Goal: Task Accomplishment & Management: Manage account settings

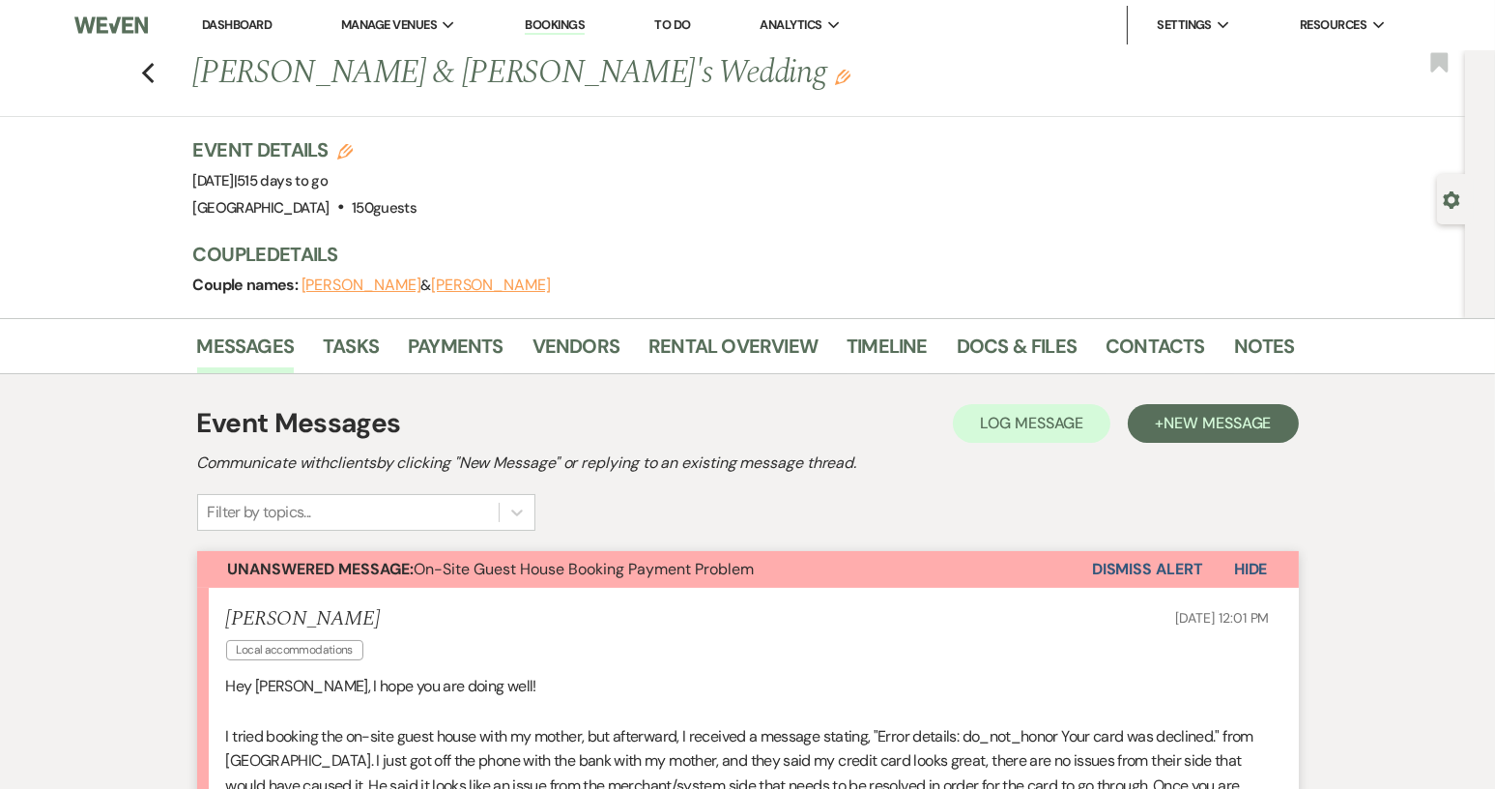
click at [204, 31] on link "Dashboard" at bounding box center [237, 24] width 70 height 16
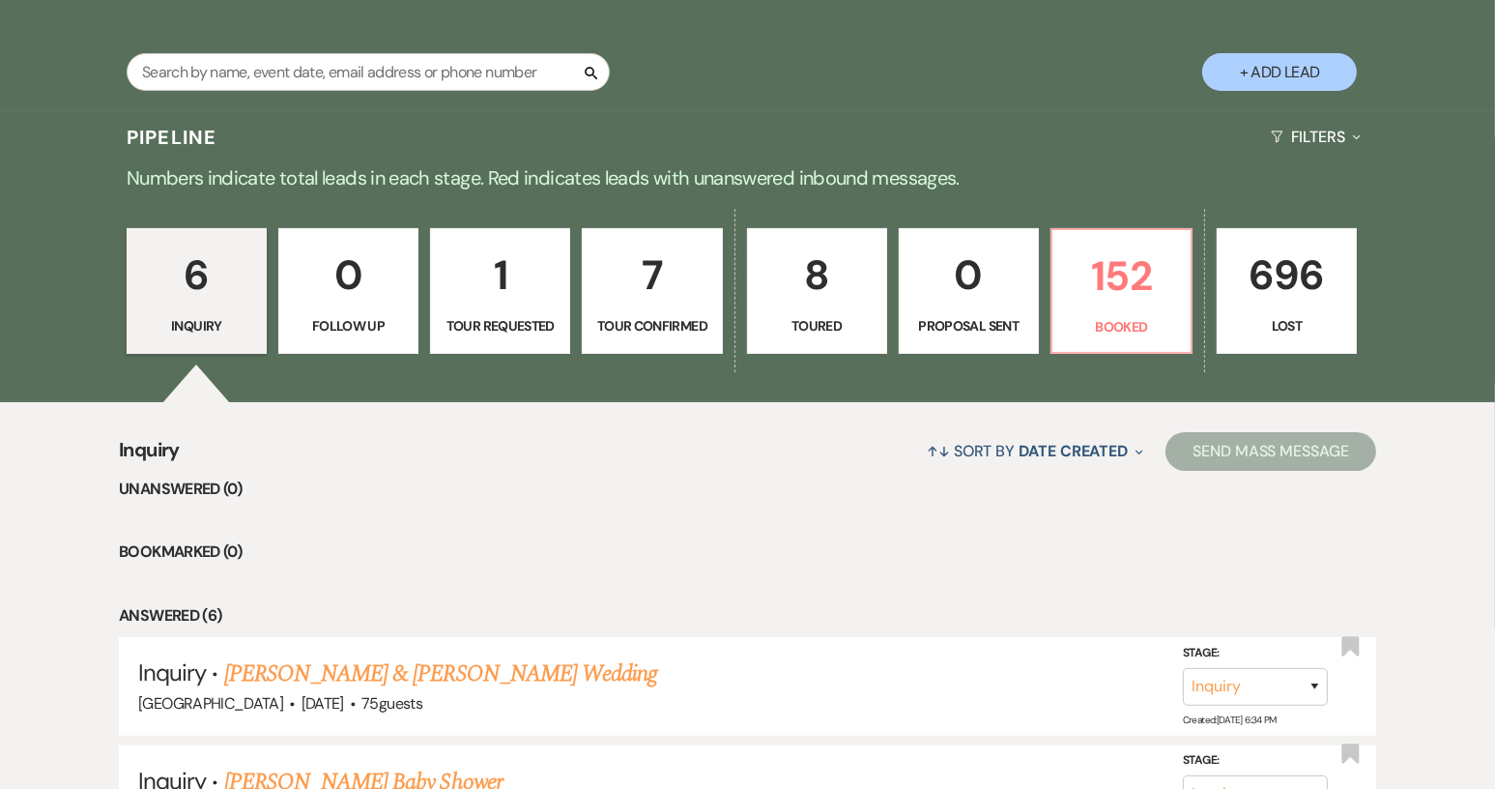
scroll to position [580, 0]
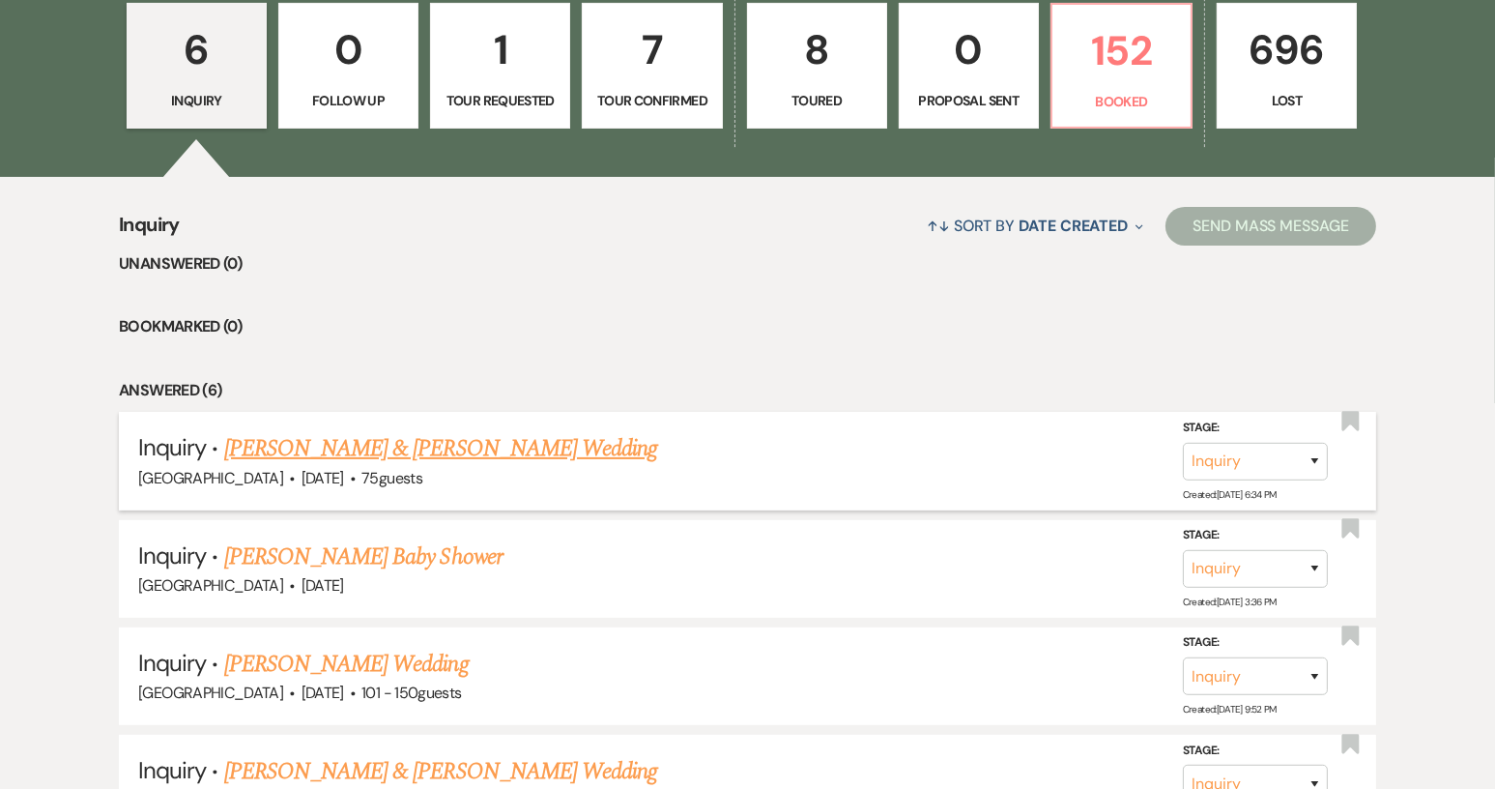
click at [420, 450] on link "Myron Reese & Brandeja Guinn's Wedding" at bounding box center [440, 448] width 433 height 35
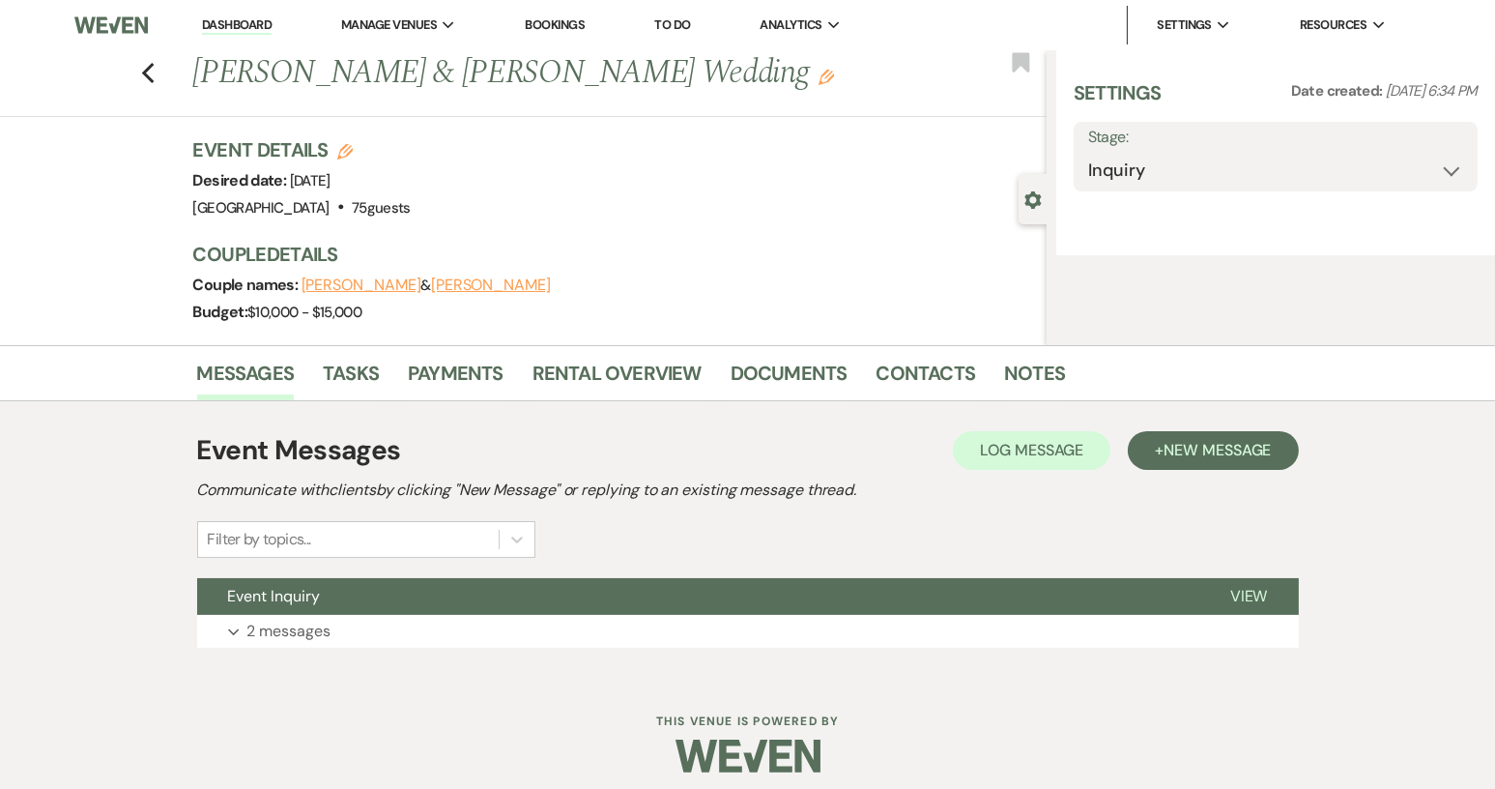
select select "5"
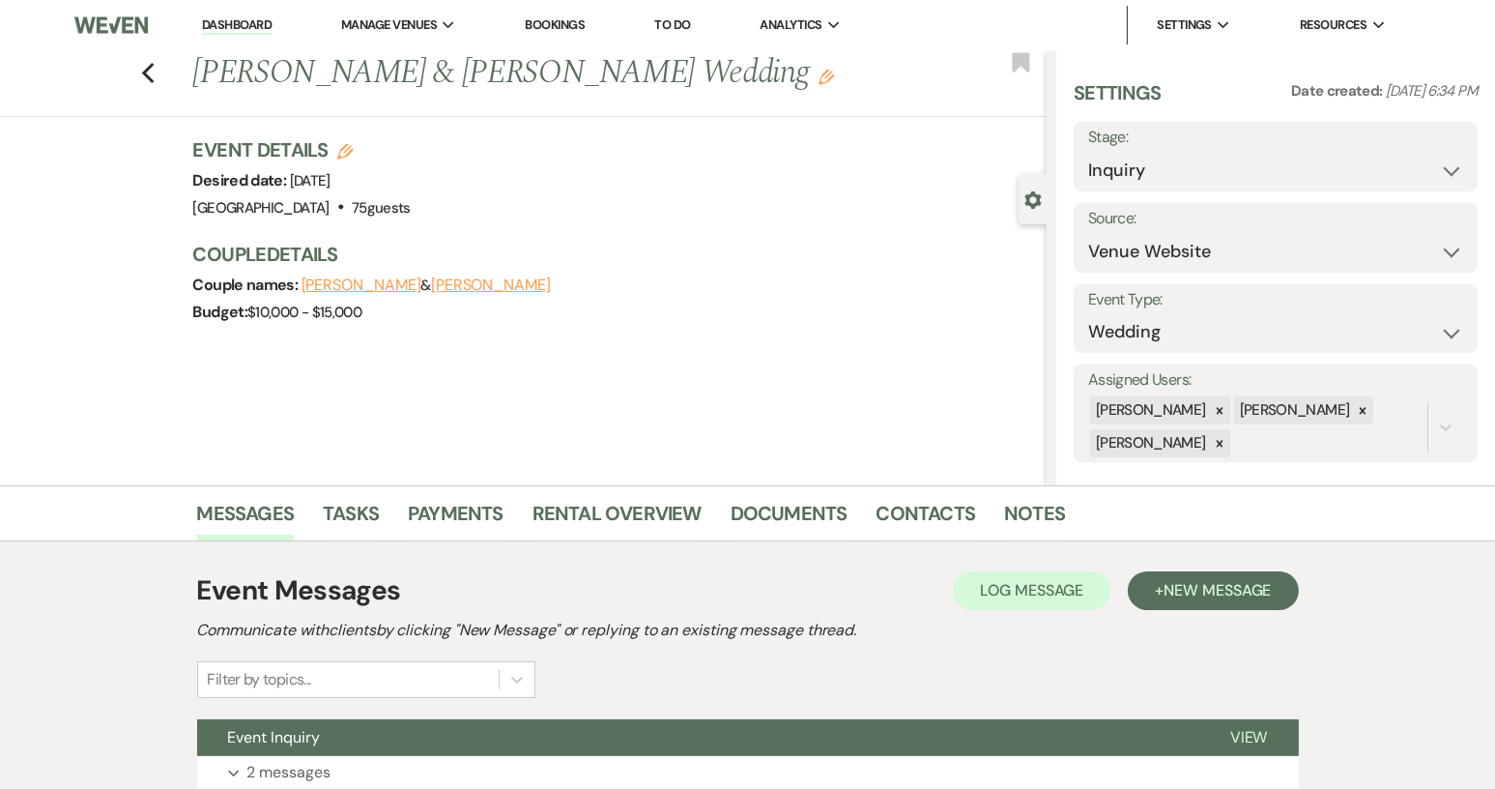
scroll to position [151, 0]
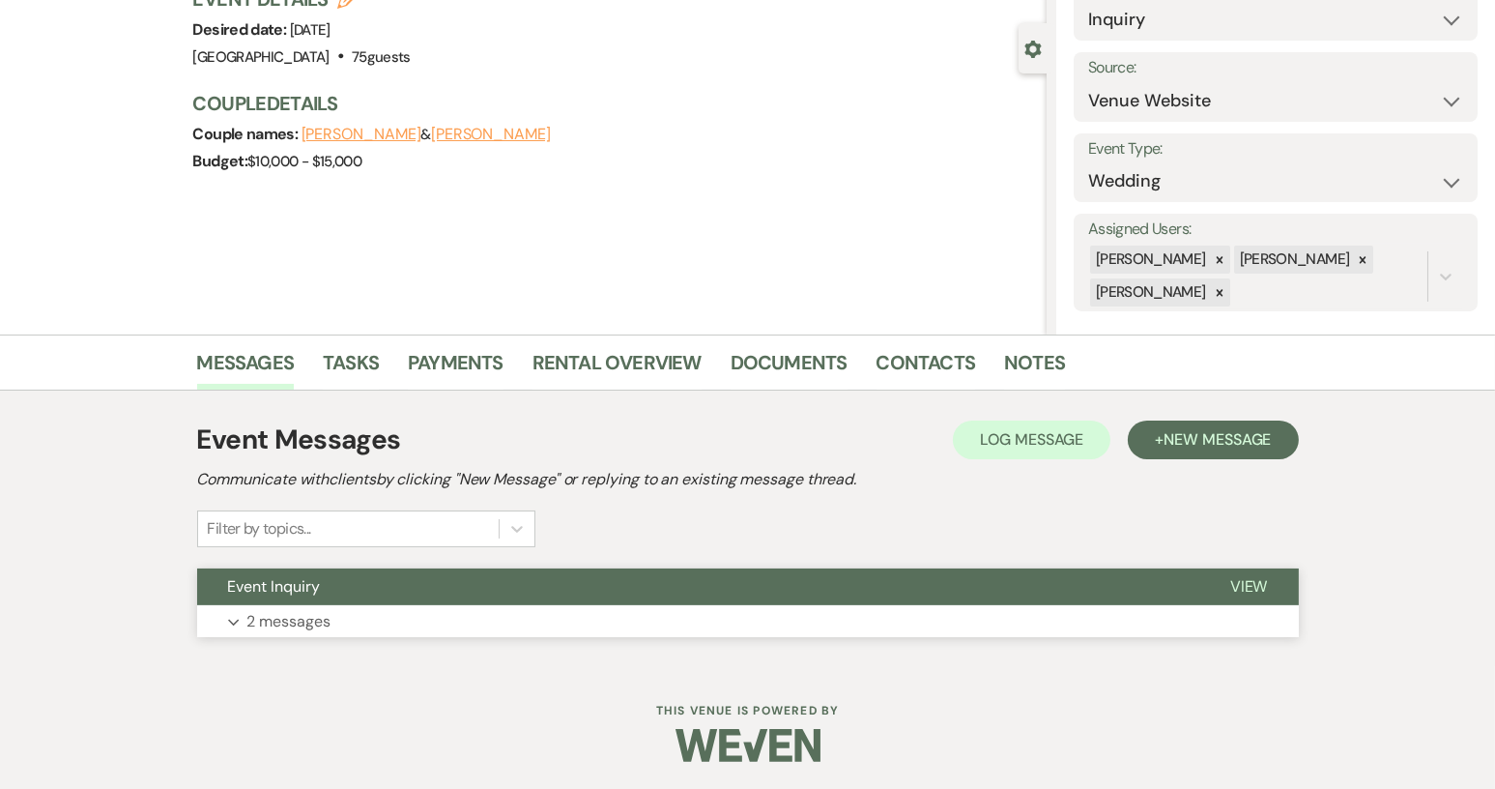
click at [1269, 585] on button "View" at bounding box center [1250, 586] width 100 height 37
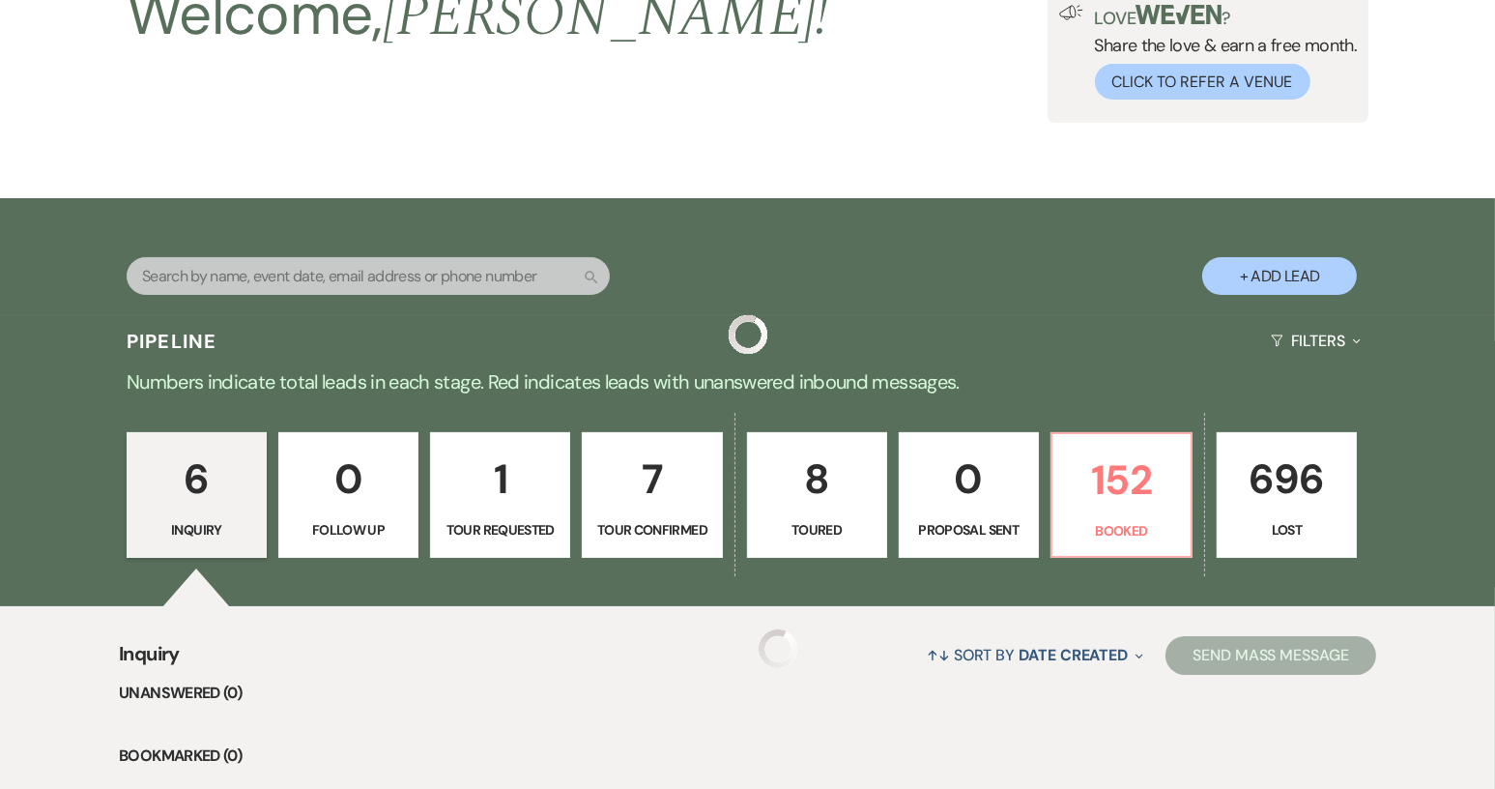
scroll to position [580, 0]
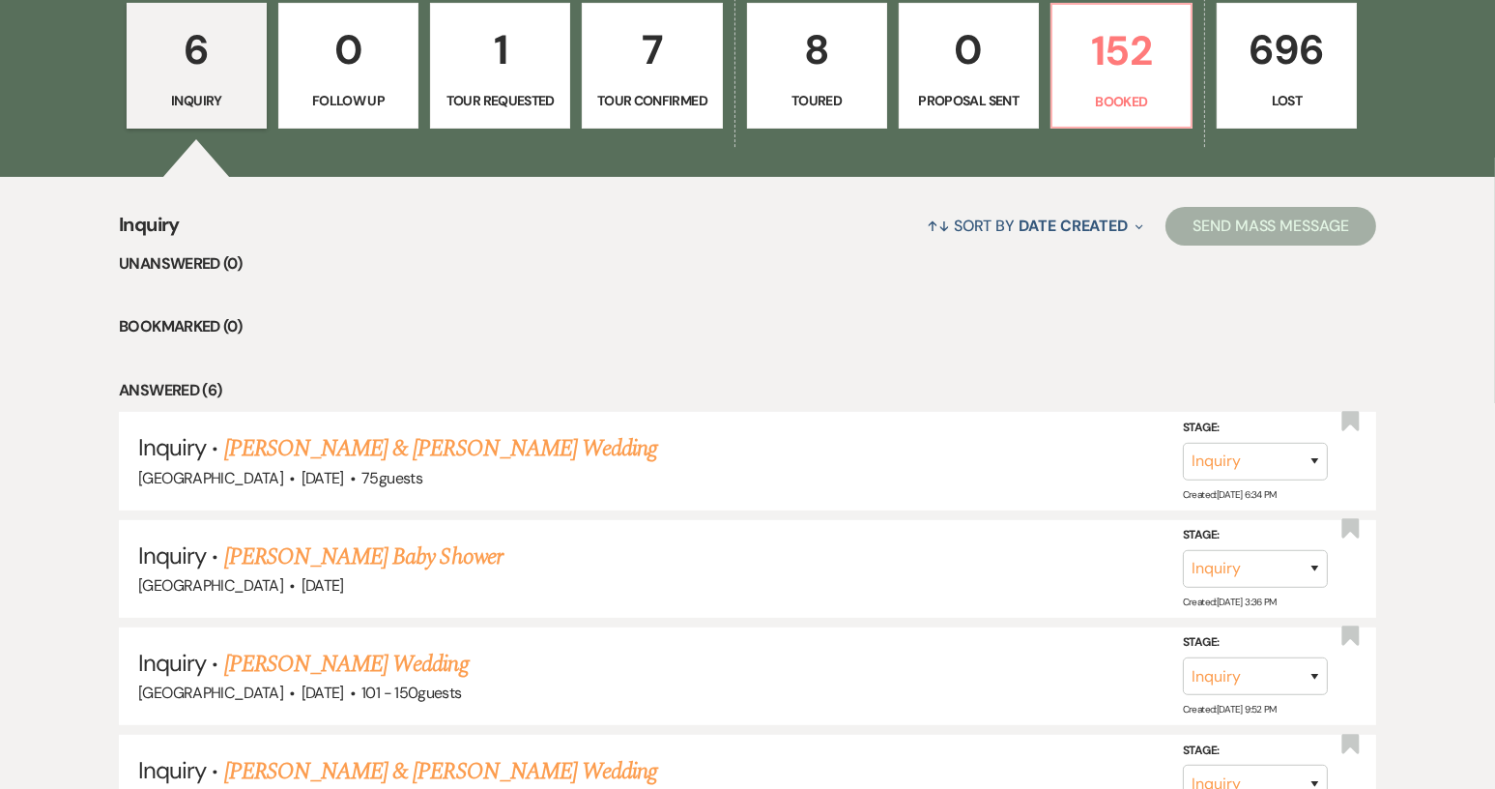
click at [425, 555] on link "Daisy Hughes's Baby Shower" at bounding box center [363, 556] width 278 height 35
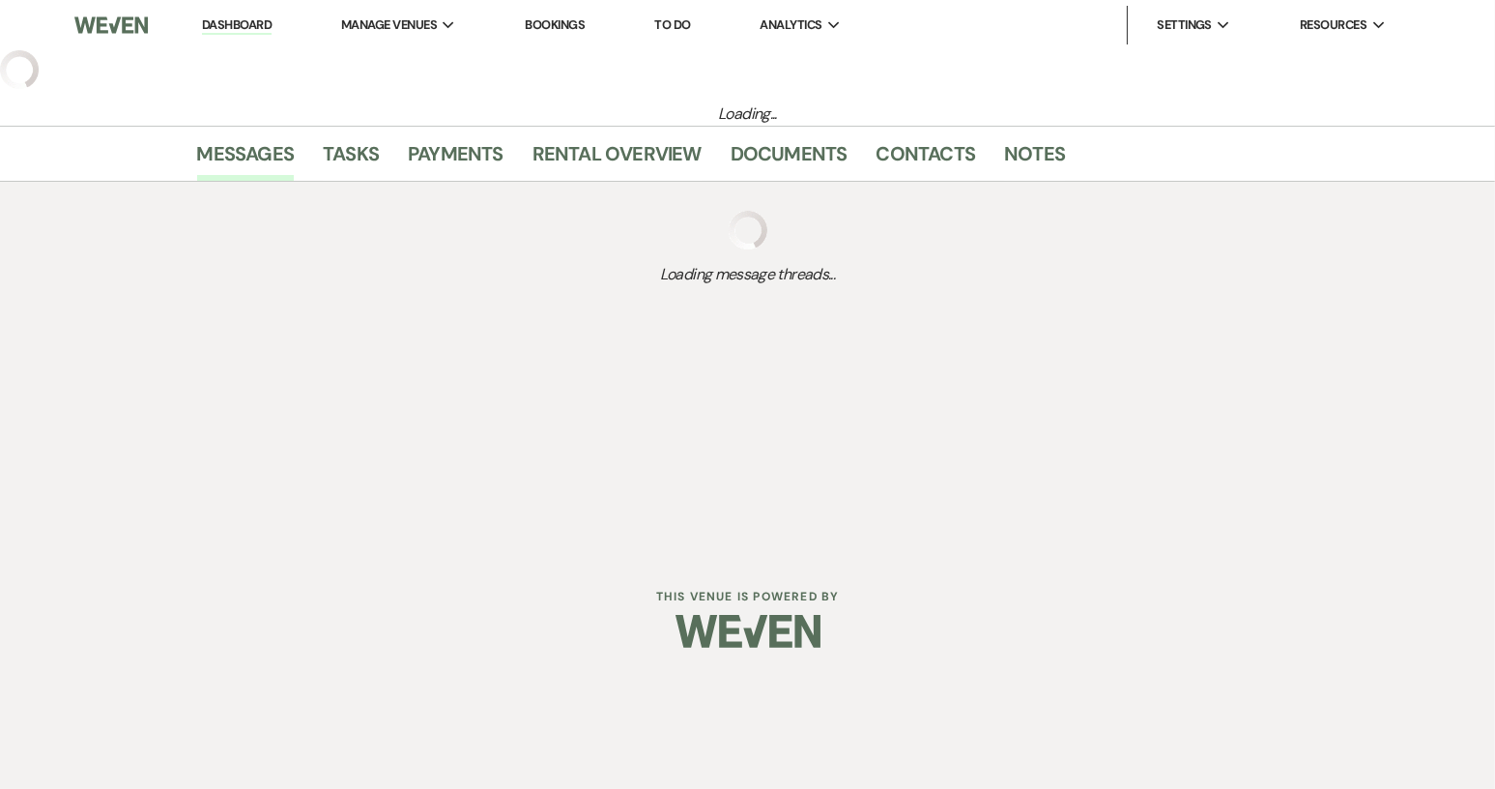
select select "5"
select select "3"
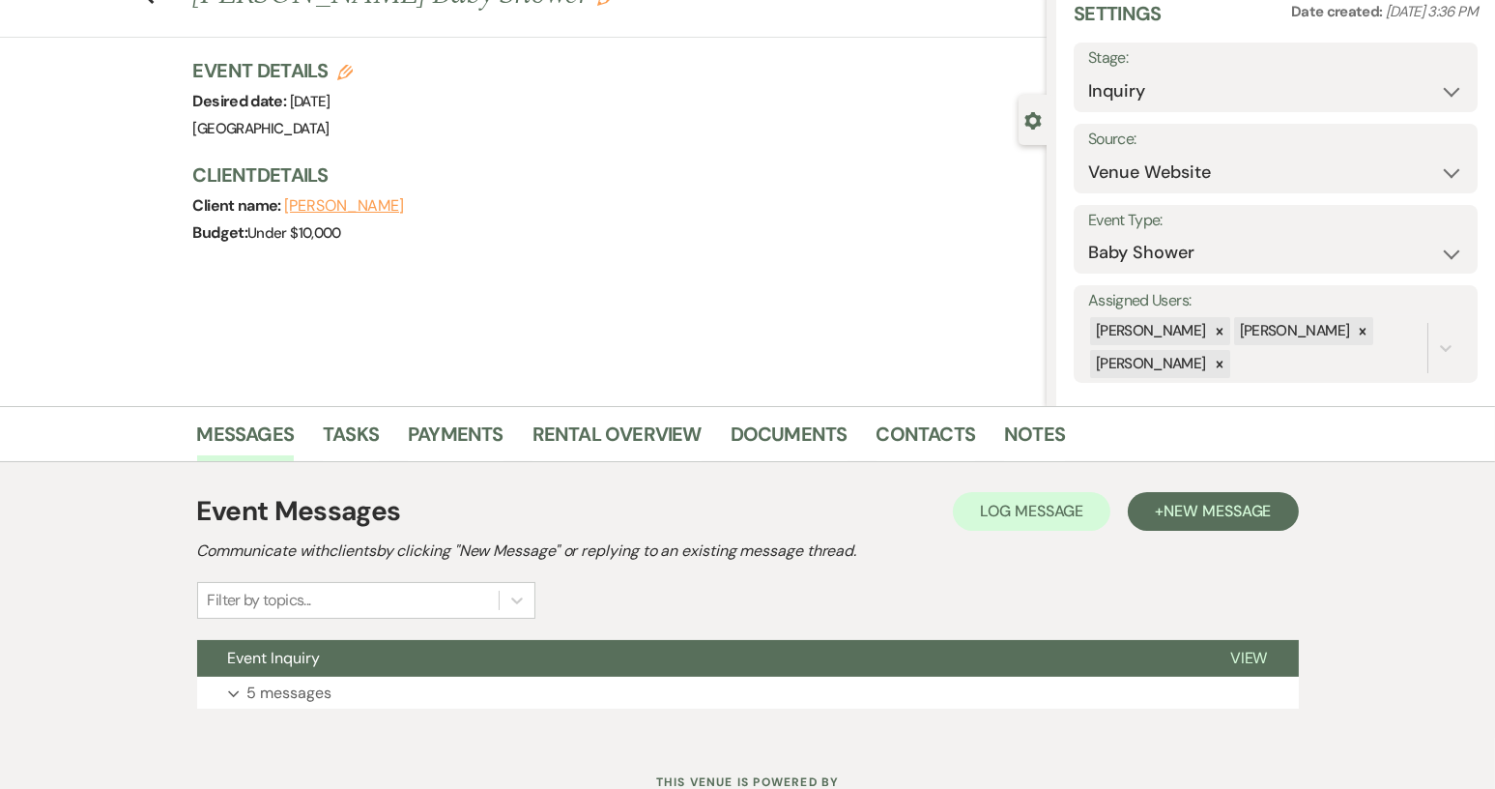
scroll to position [151, 0]
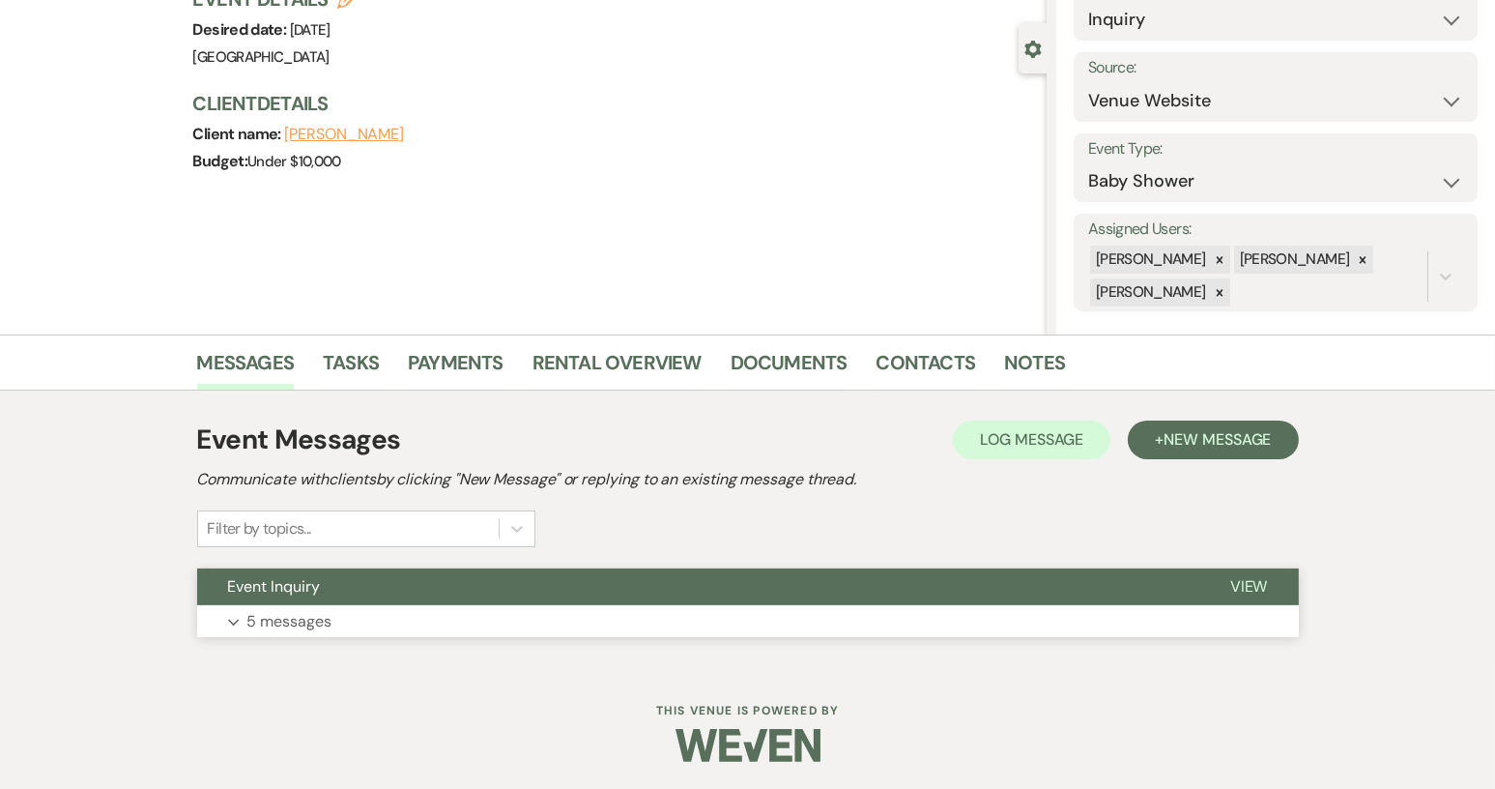
click at [505, 572] on button "Event Inquiry" at bounding box center [698, 586] width 1002 height 37
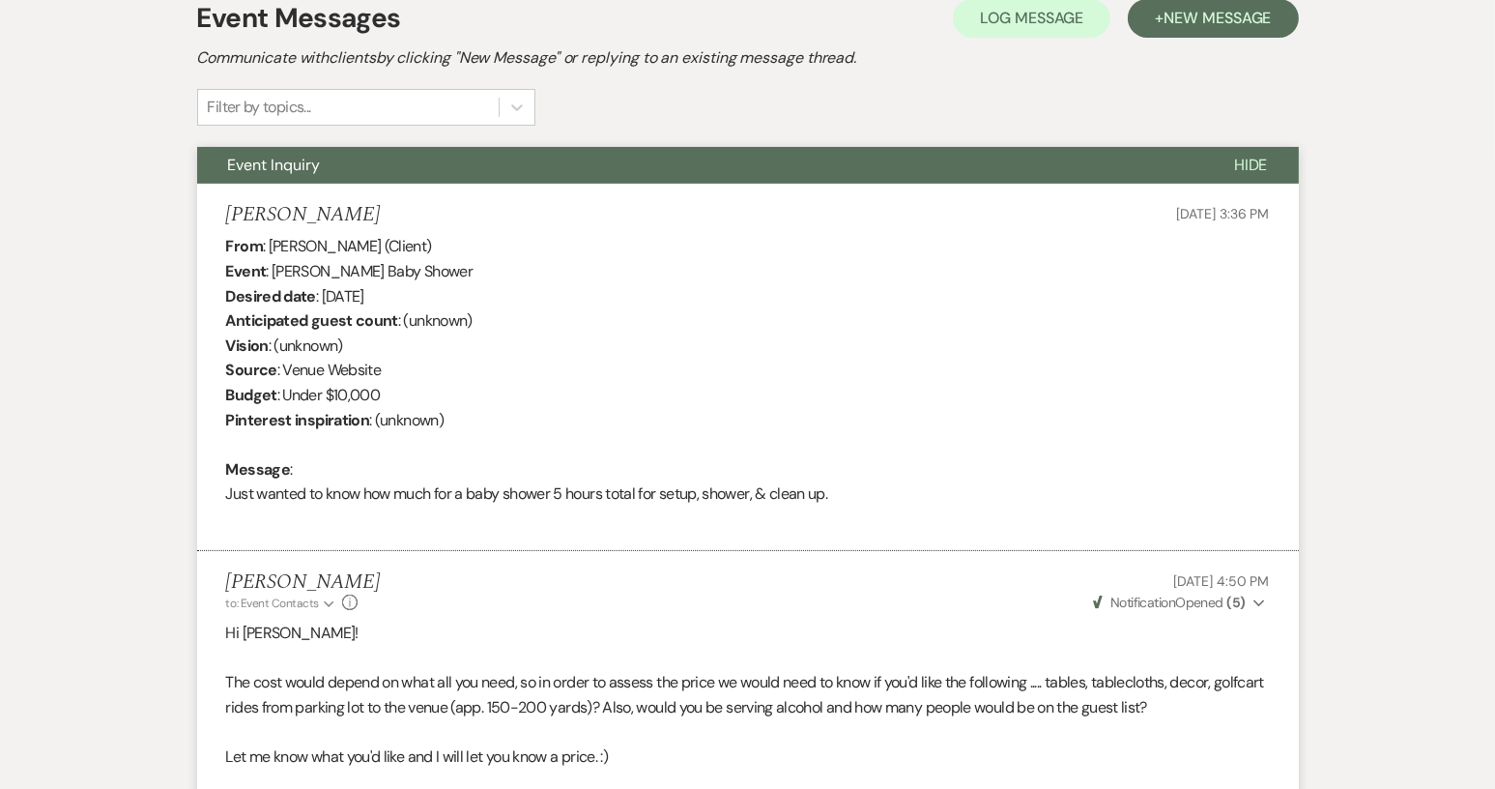
scroll to position [313, 0]
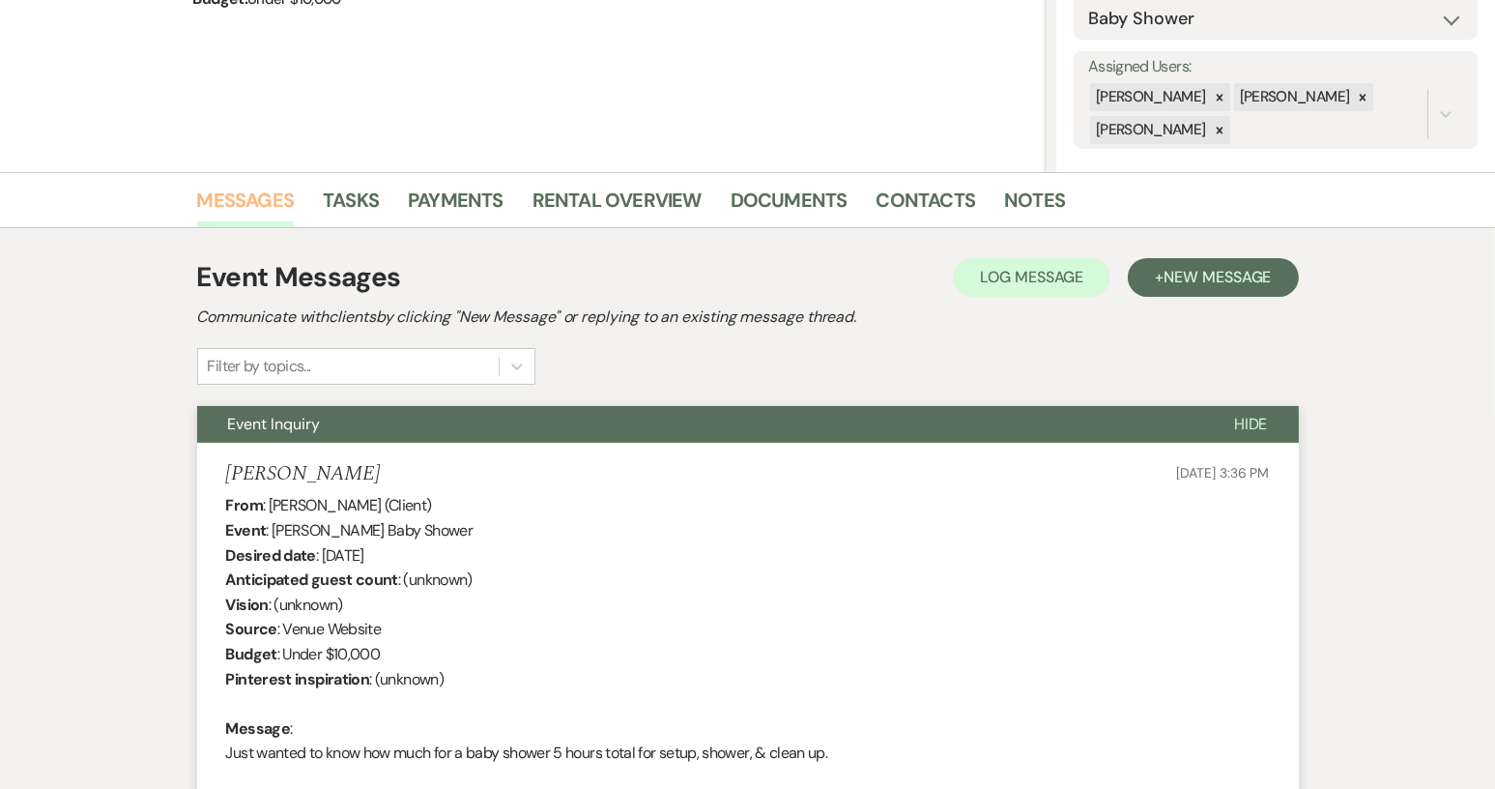
click at [241, 189] on link "Messages" at bounding box center [246, 206] width 98 height 43
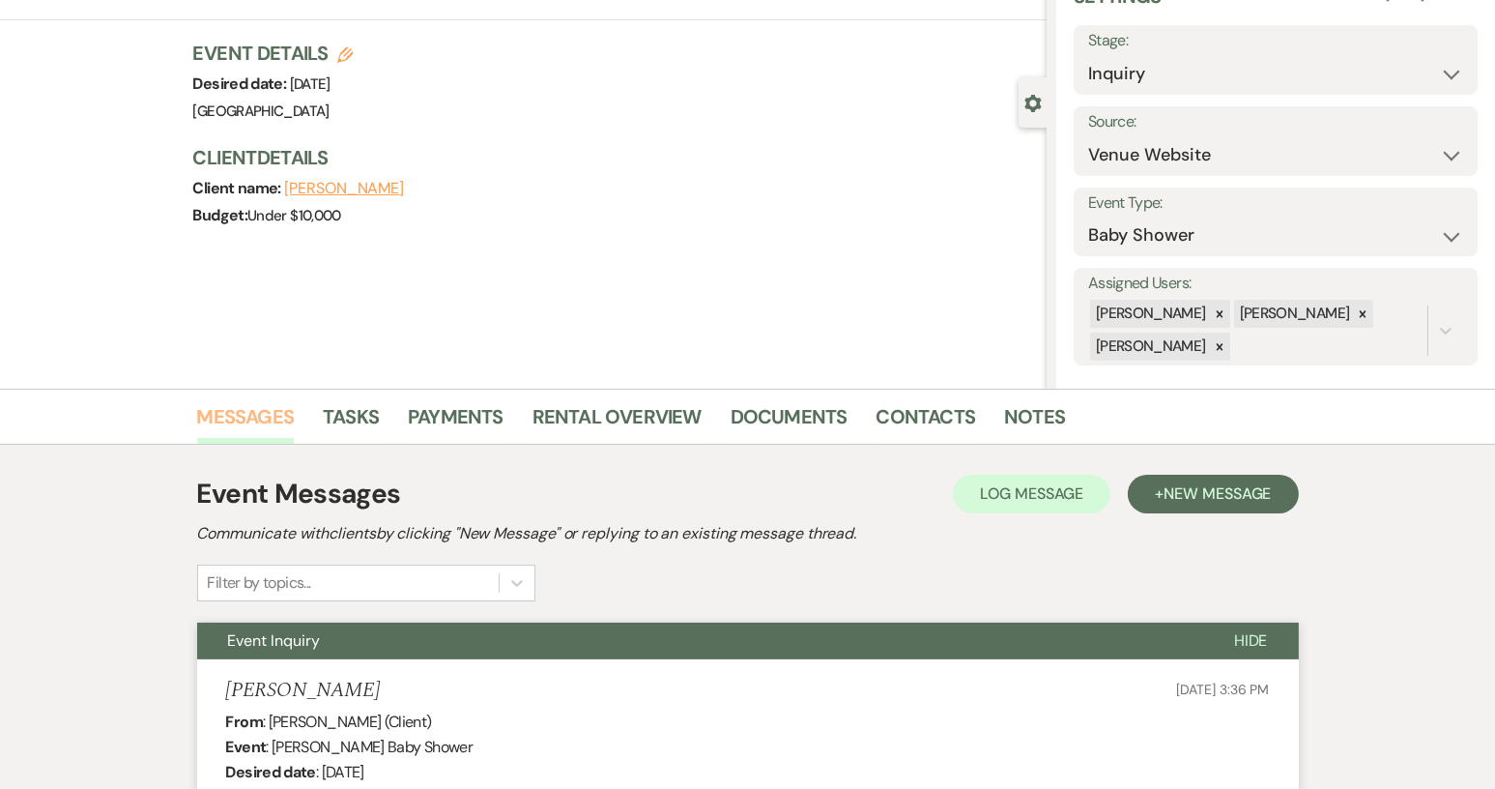
scroll to position [0, 0]
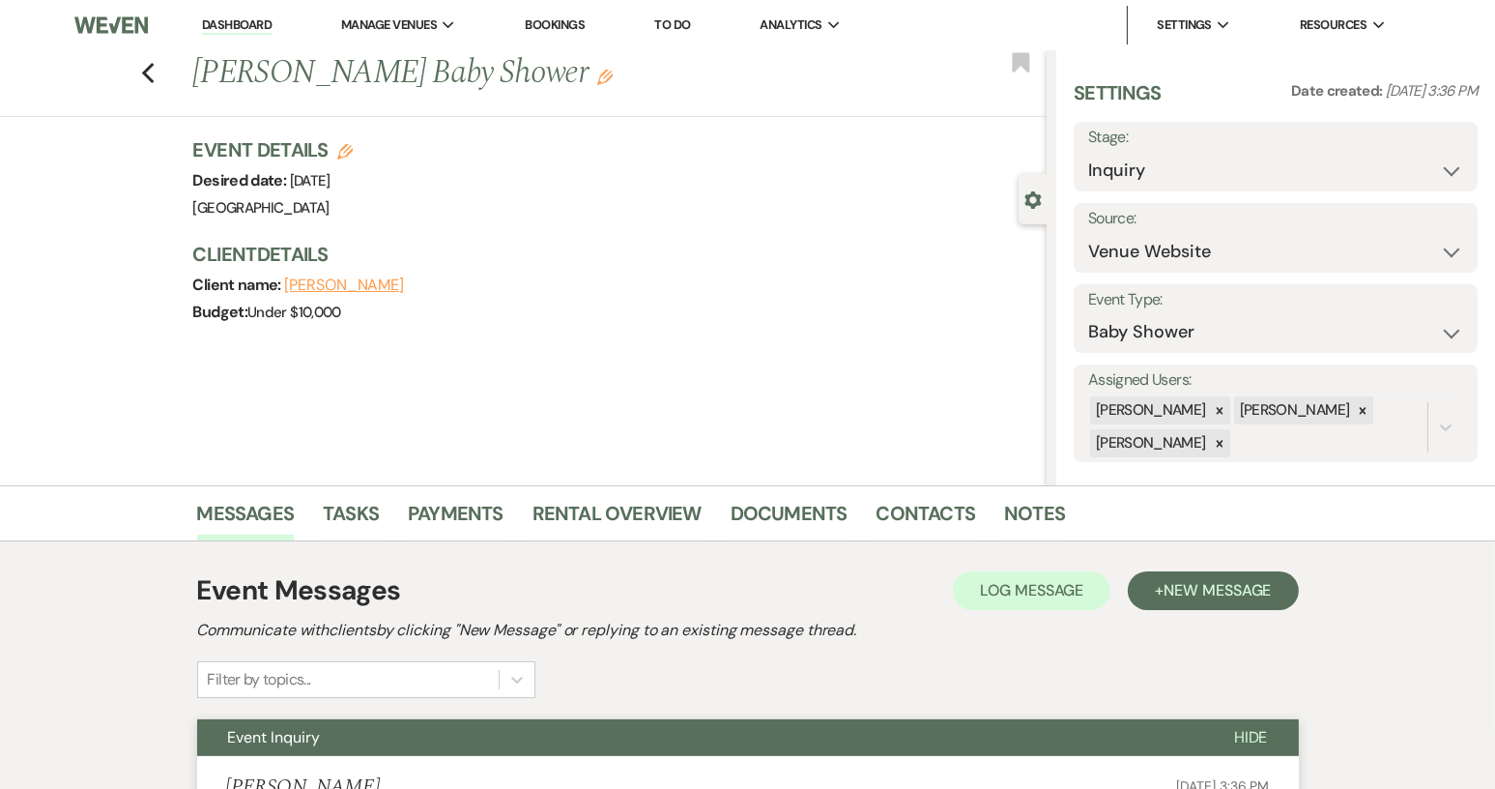
click at [265, 28] on link "Dashboard" at bounding box center [237, 25] width 70 height 18
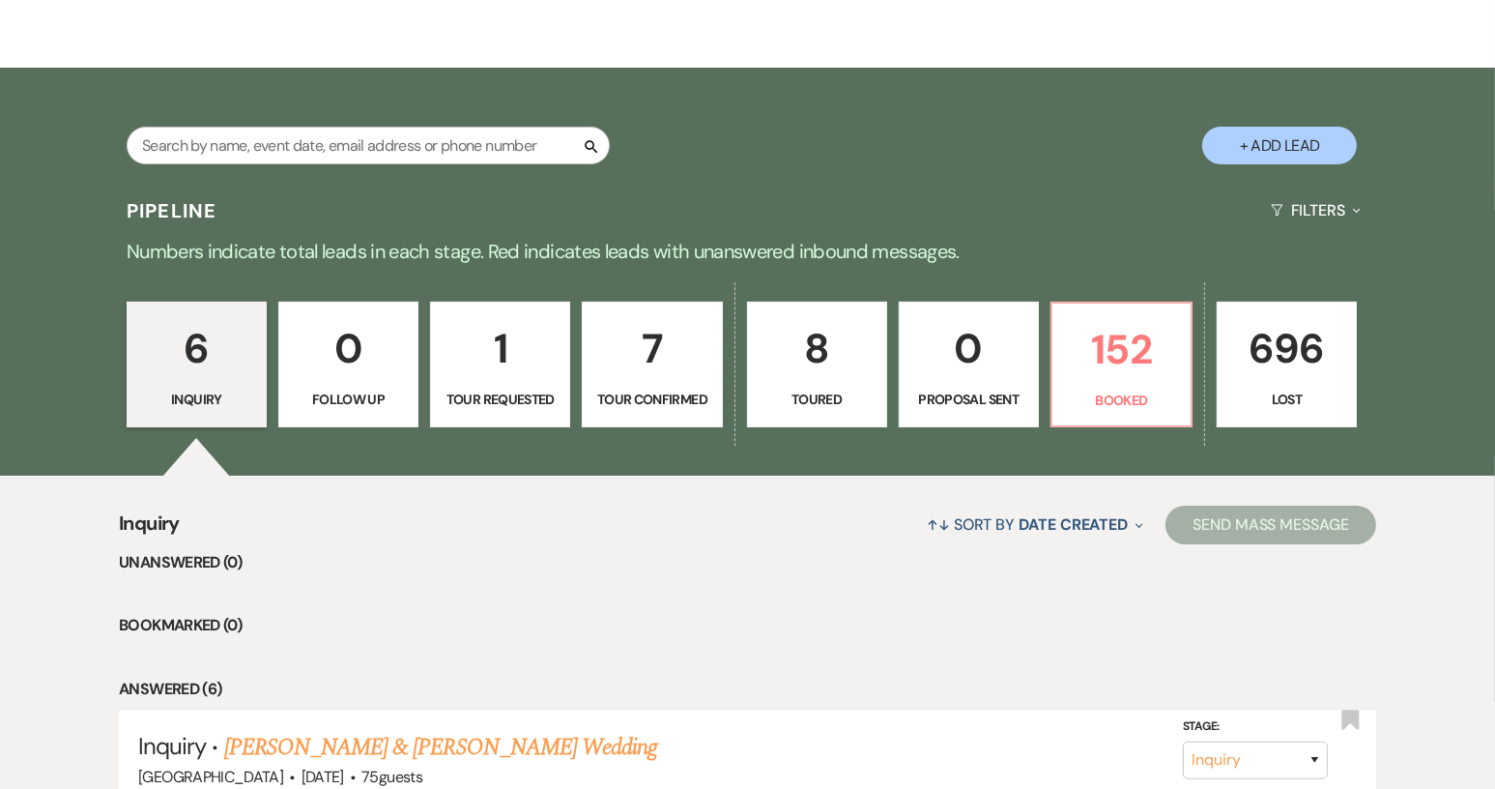
scroll to position [290, 0]
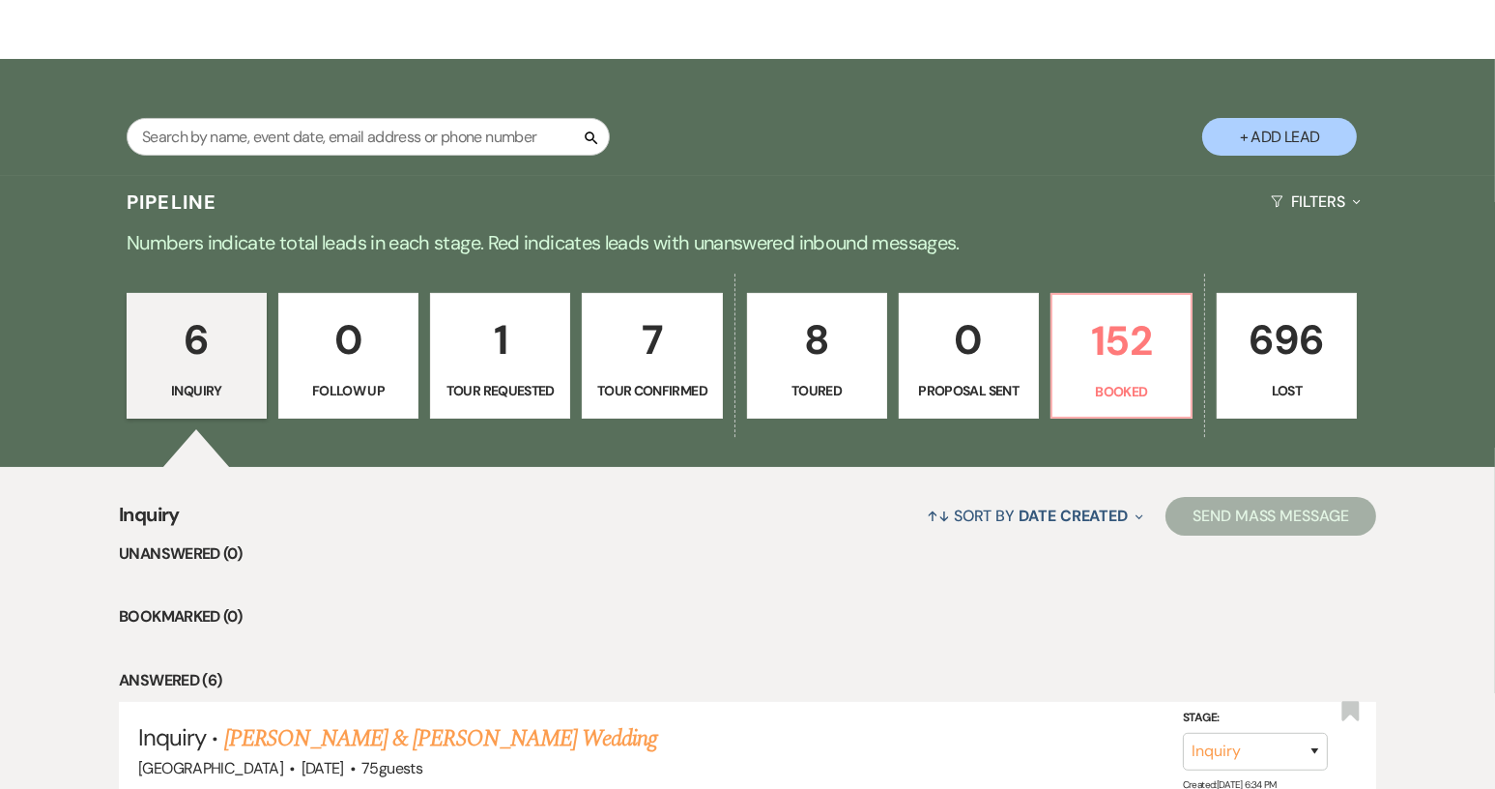
click at [501, 385] on p "Tour Requested" at bounding box center [500, 390] width 115 height 21
select select "2"
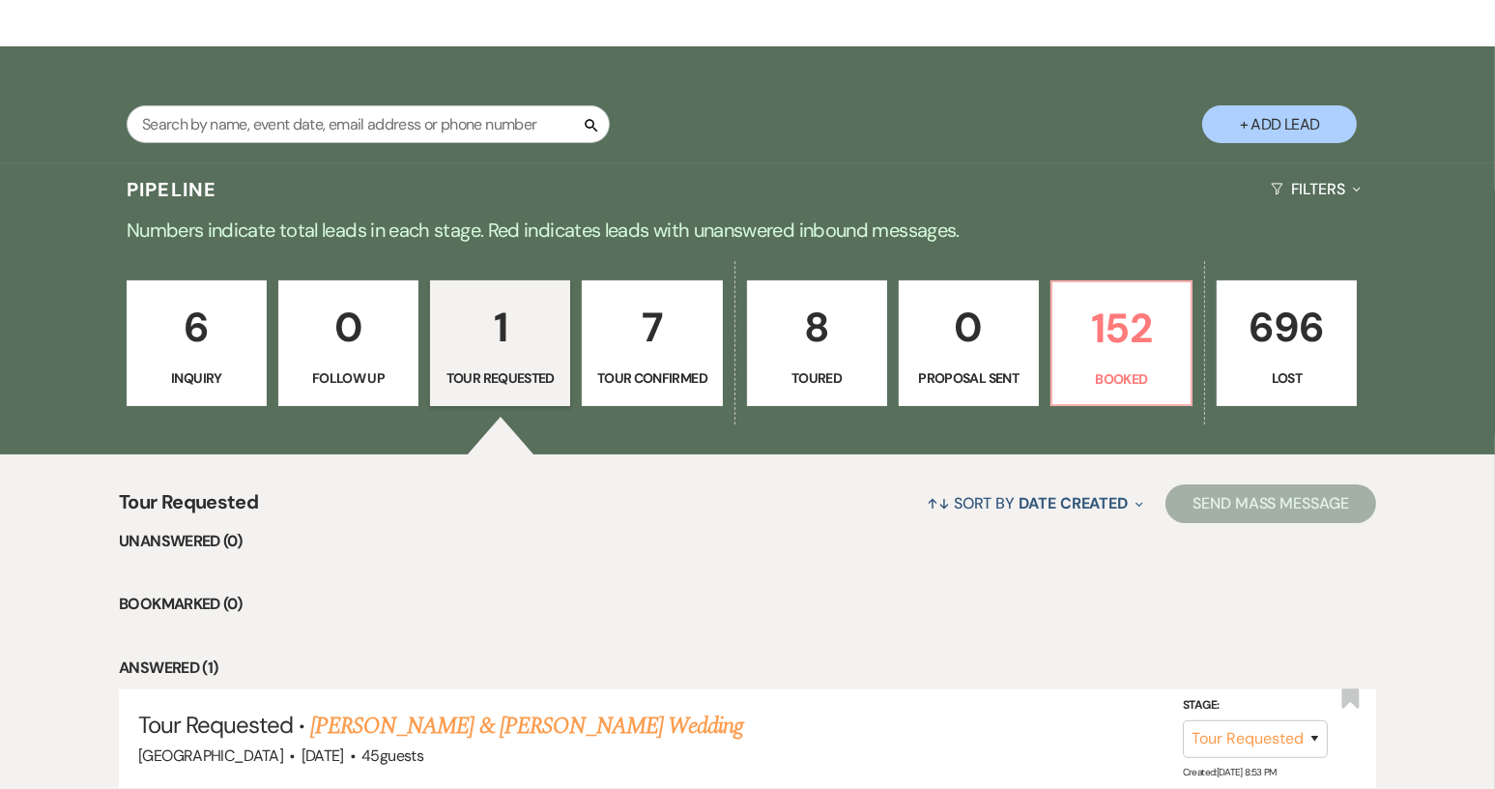
scroll to position [456, 0]
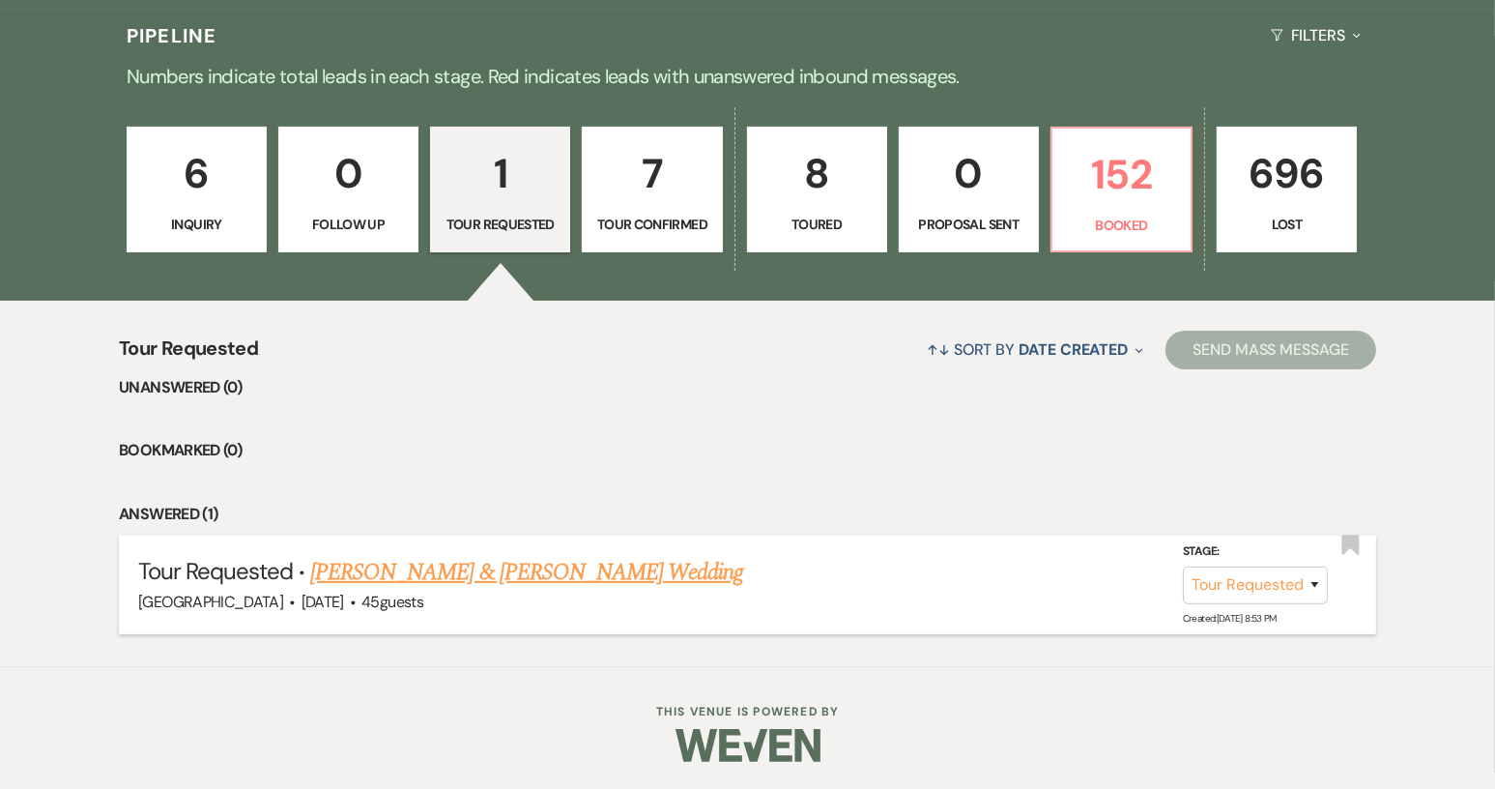
click at [459, 579] on link "[PERSON_NAME] & [PERSON_NAME] Wedding" at bounding box center [526, 572] width 433 height 35
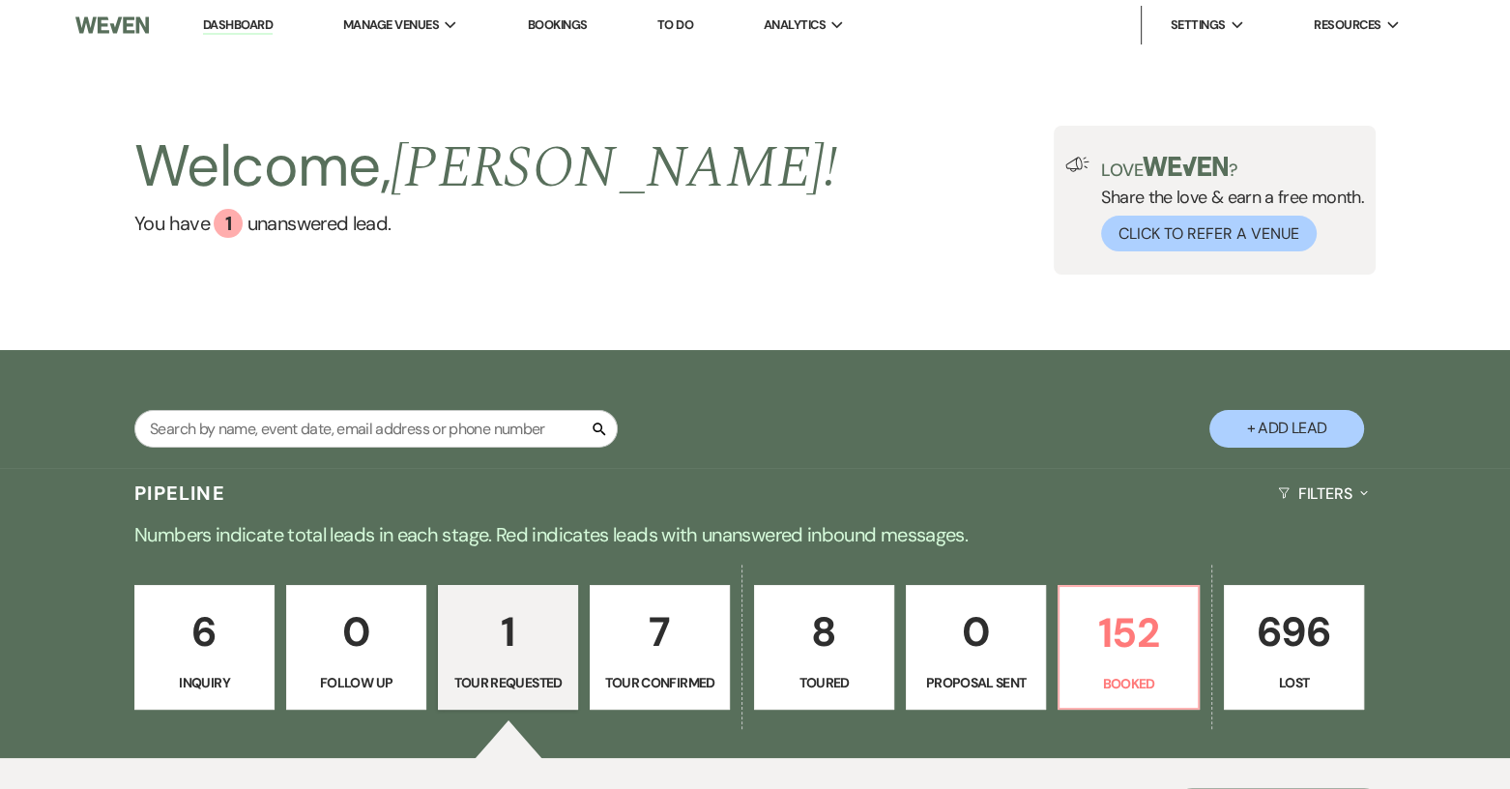
select select "2"
select select "5"
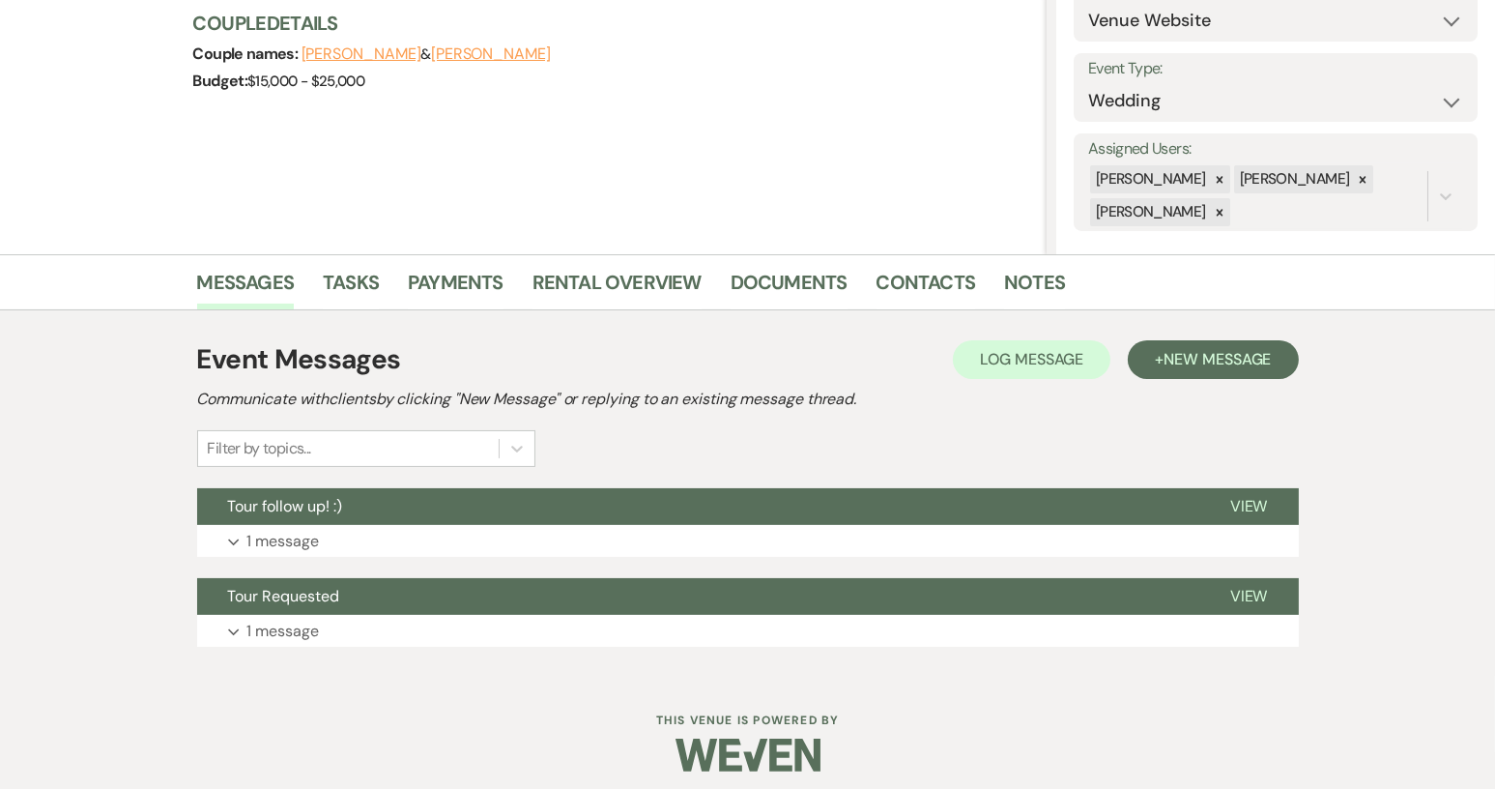
scroll to position [242, 0]
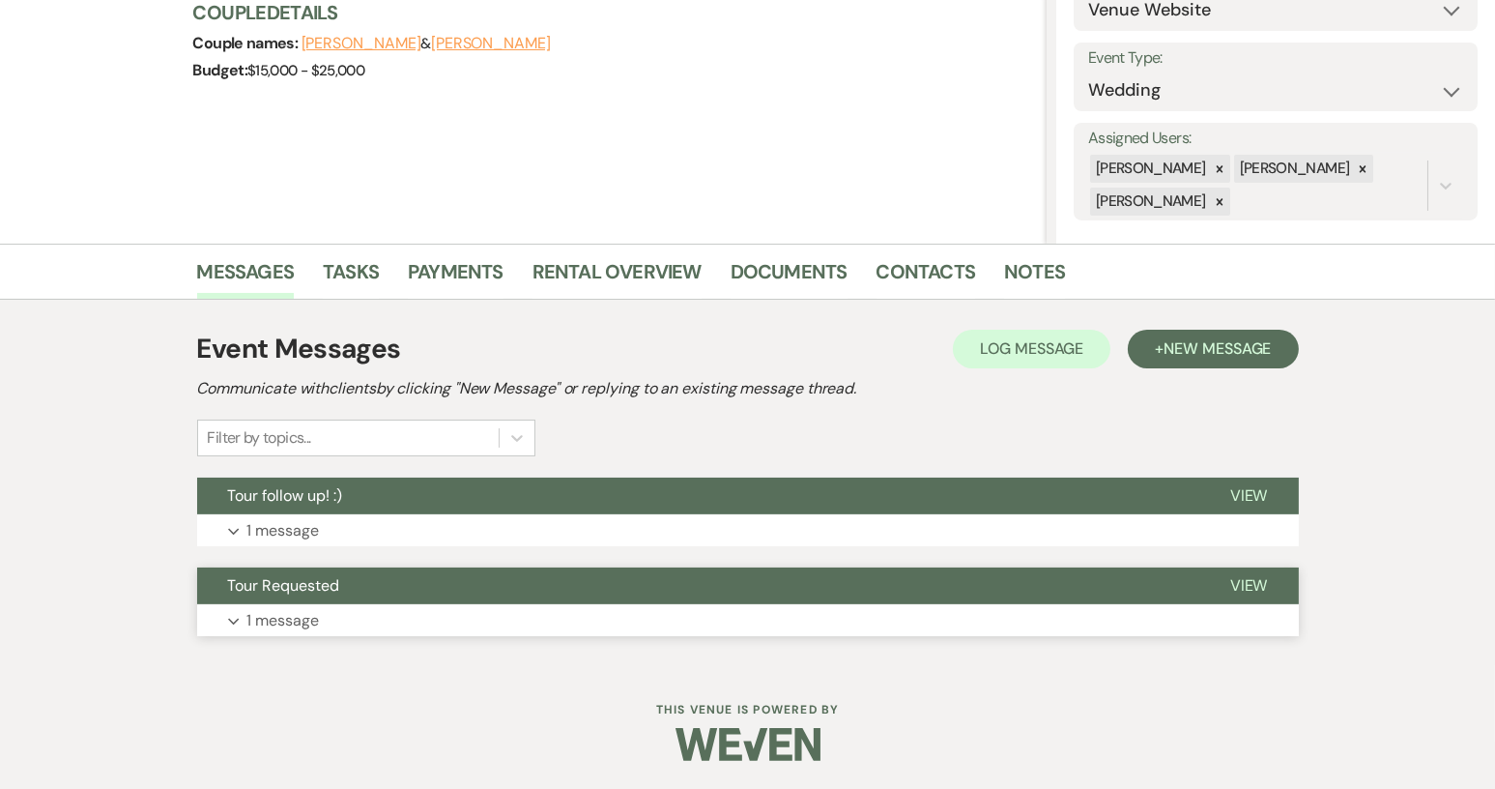
click at [302, 579] on span "Tour Requested" at bounding box center [284, 585] width 112 height 20
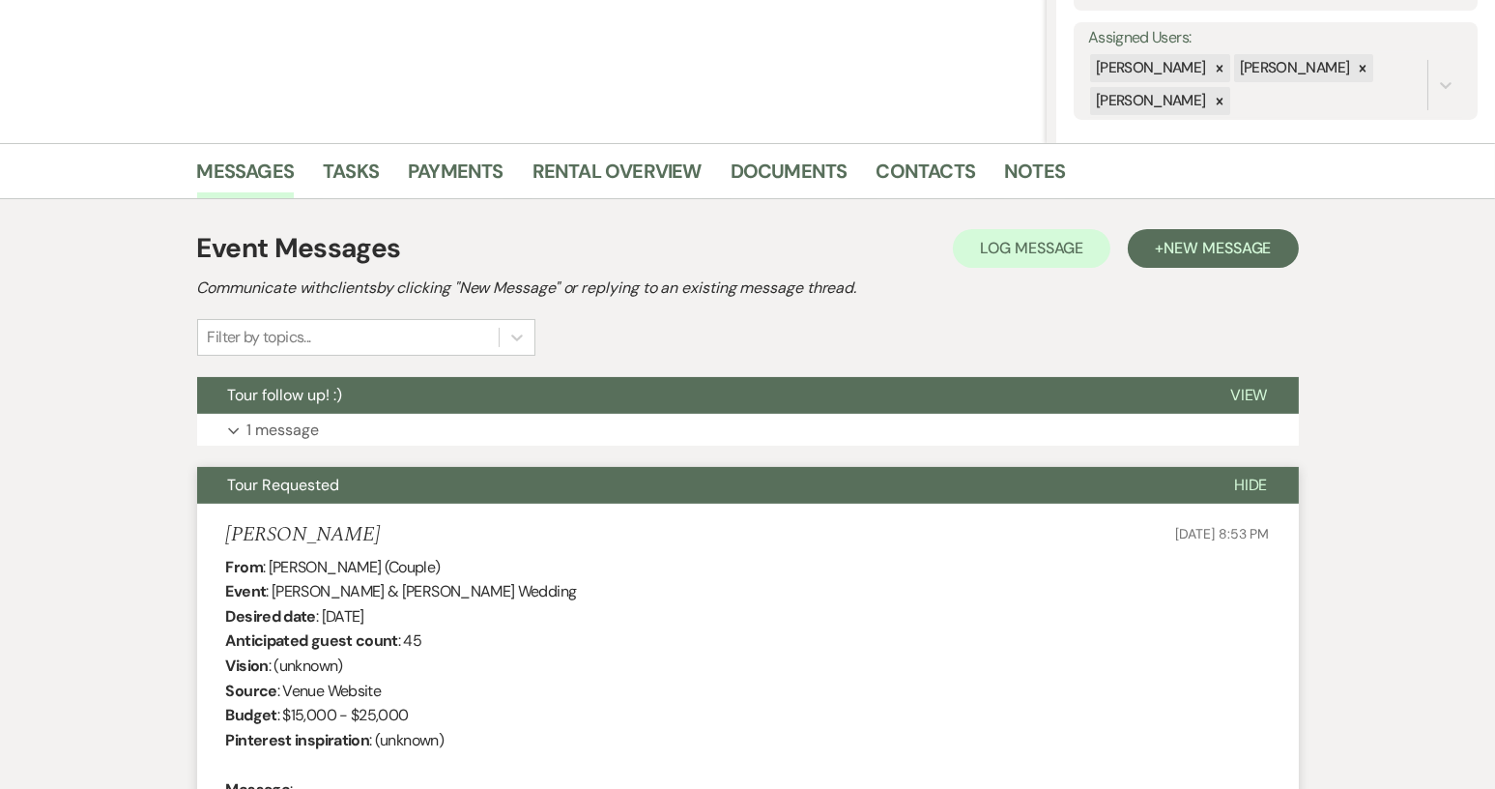
scroll to position [341, 0]
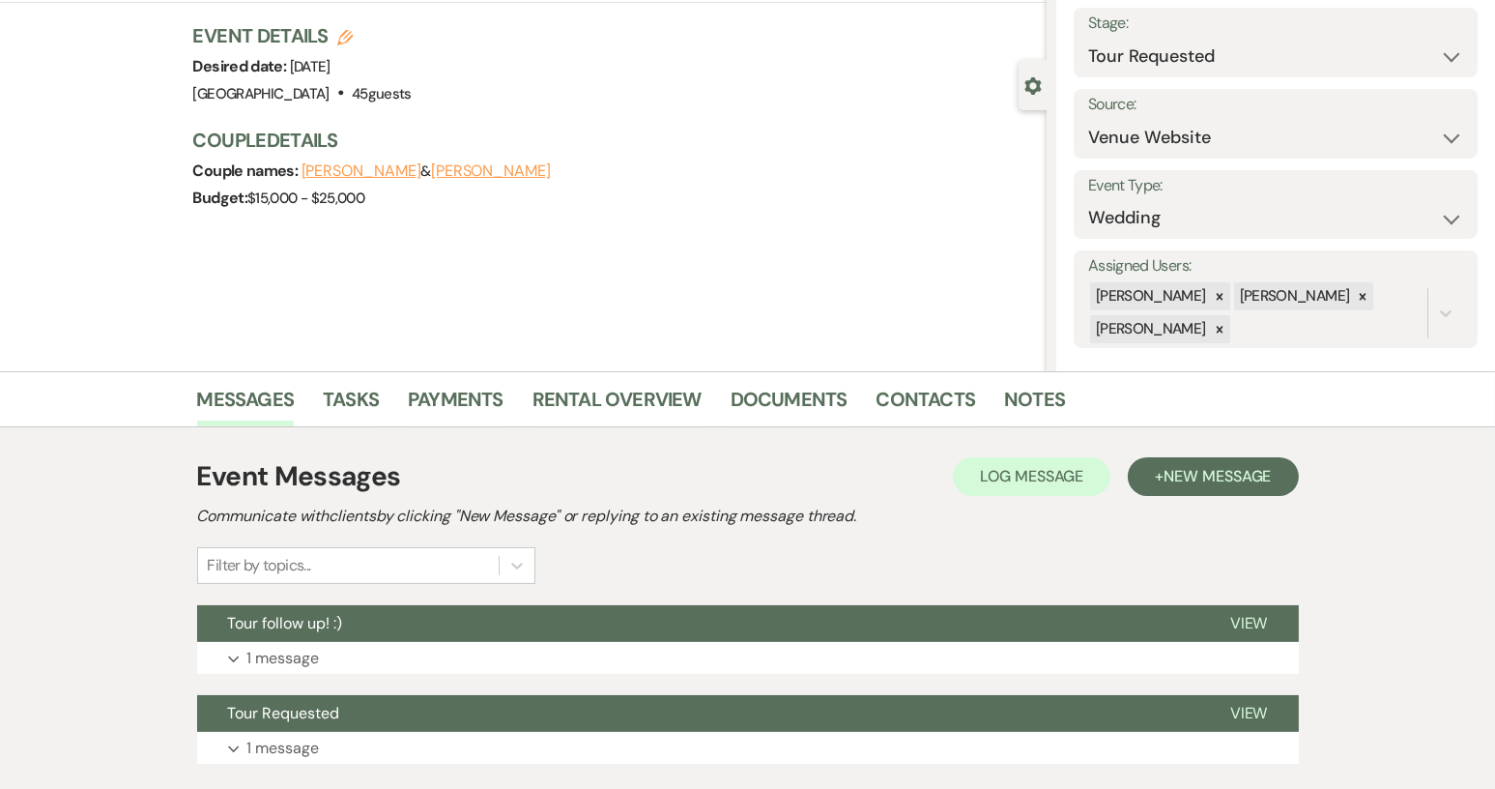
scroll to position [242, 0]
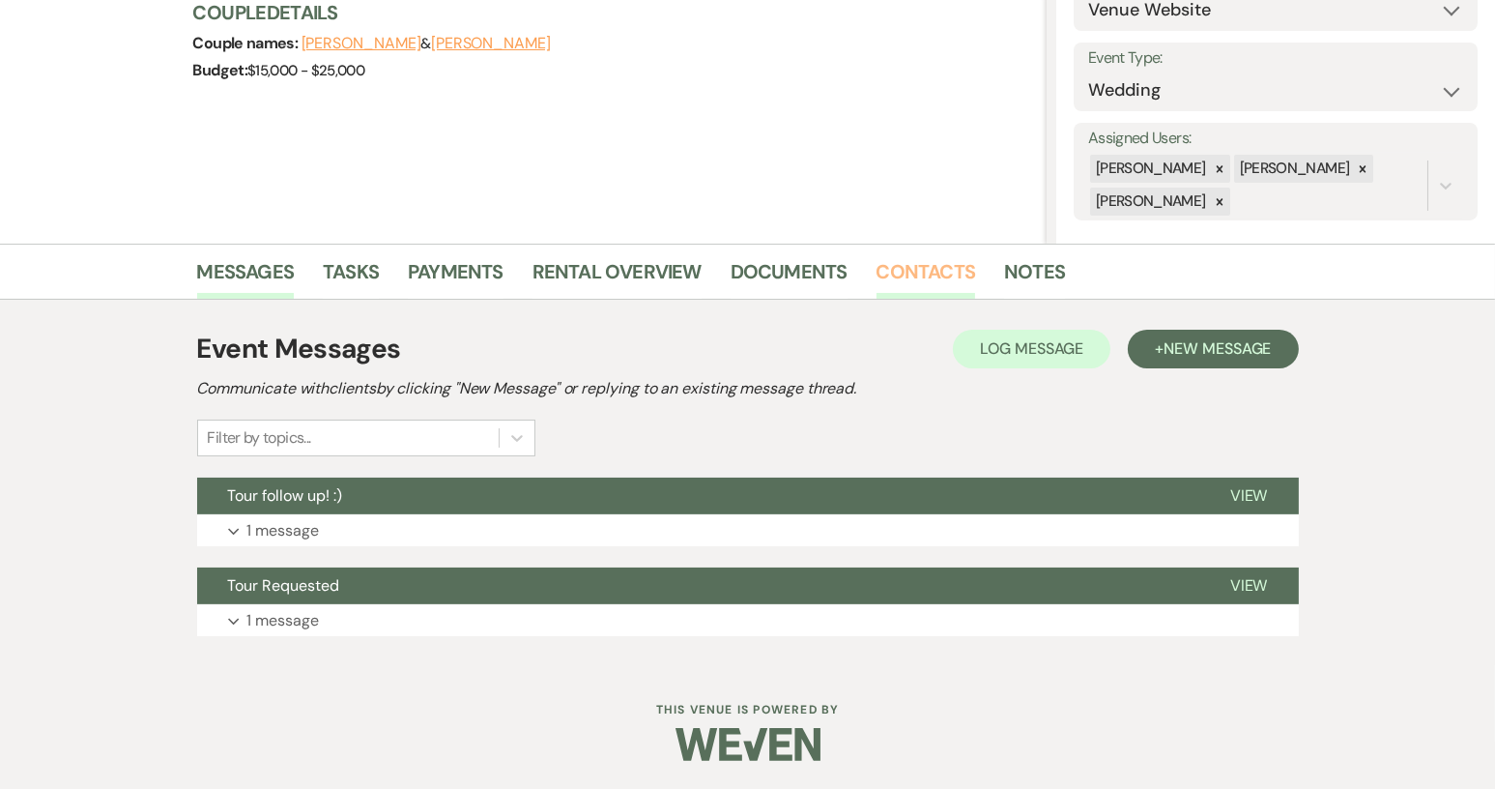
click at [953, 267] on link "Contacts" at bounding box center [927, 277] width 100 height 43
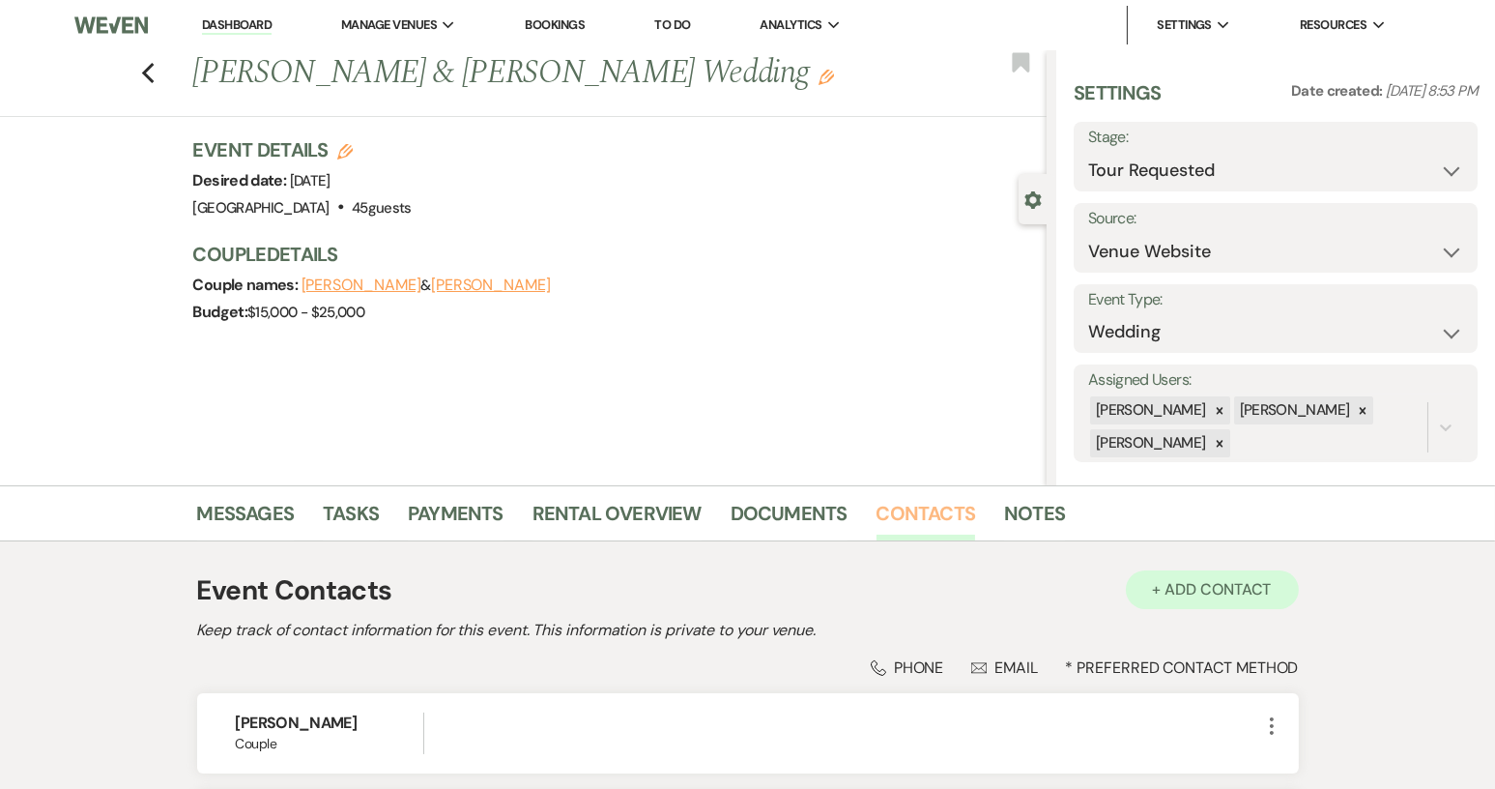
scroll to position [351, 0]
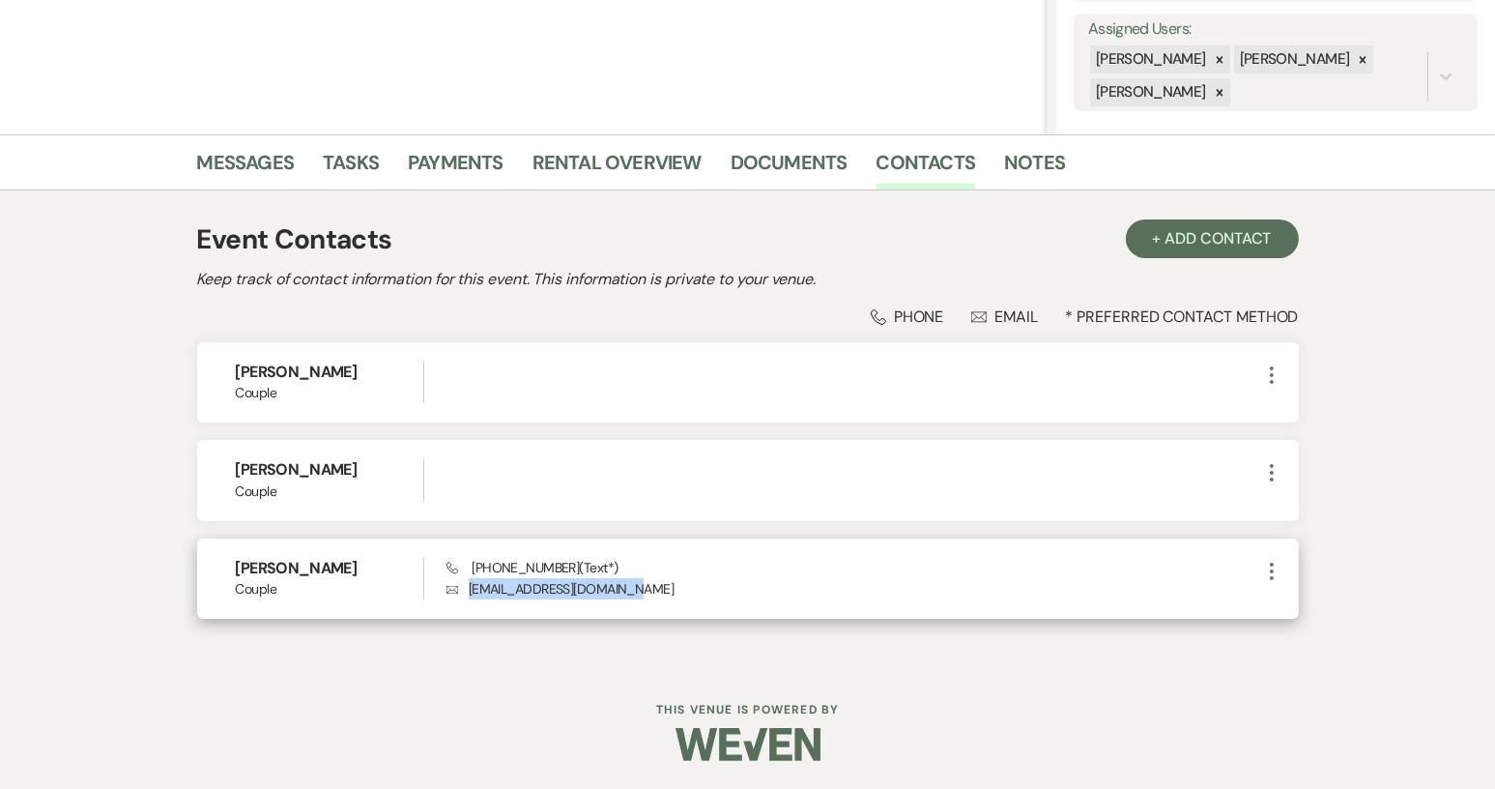
drag, startPoint x: 470, startPoint y: 589, endPoint x: 638, endPoint y: 588, distance: 168.2
click at [638, 588] on p "Envelope [EMAIL_ADDRESS][DOMAIN_NAME]" at bounding box center [853, 588] width 813 height 21
copy p "[EMAIL_ADDRESS][DOMAIN_NAME]"
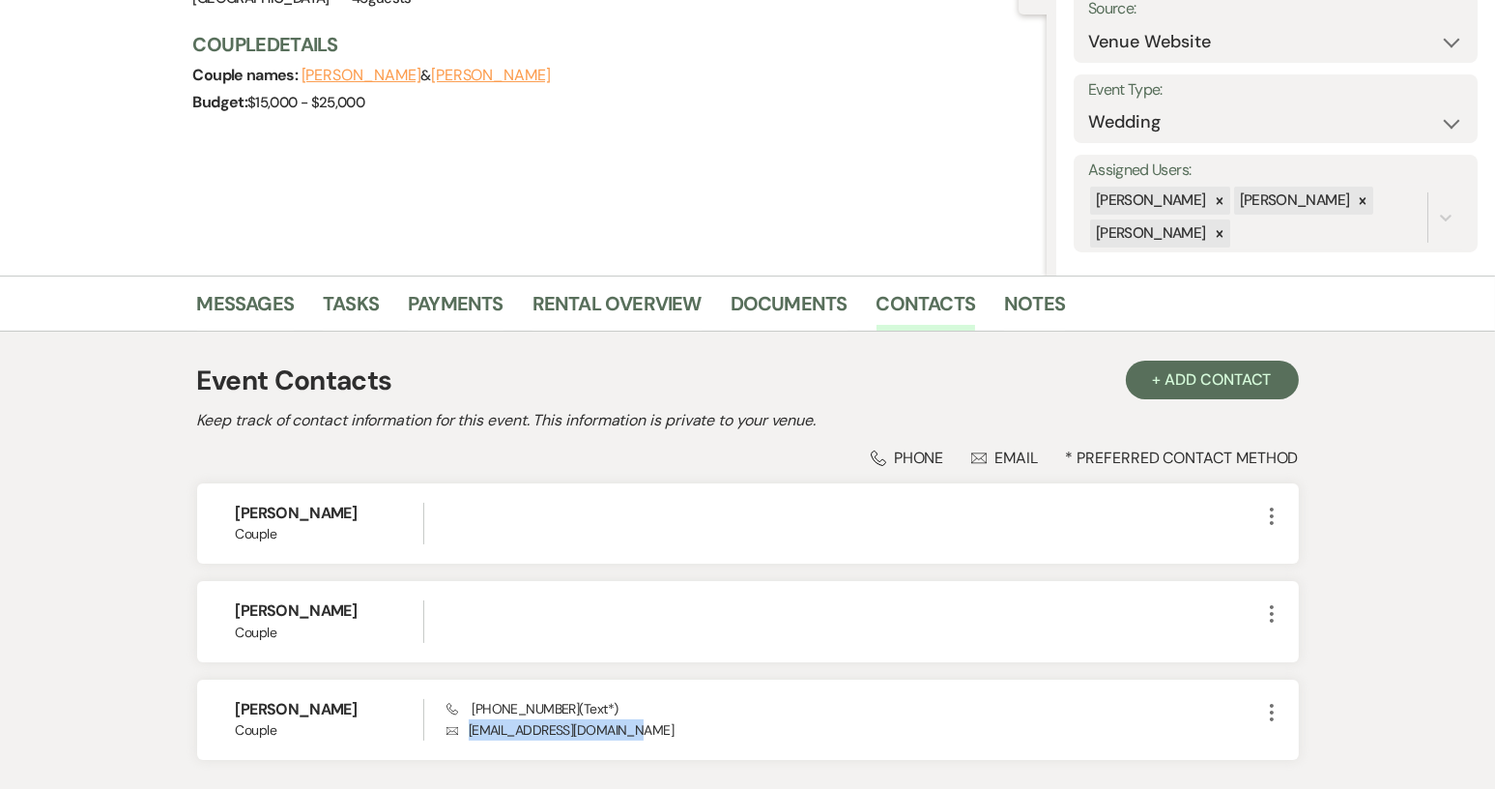
scroll to position [0, 0]
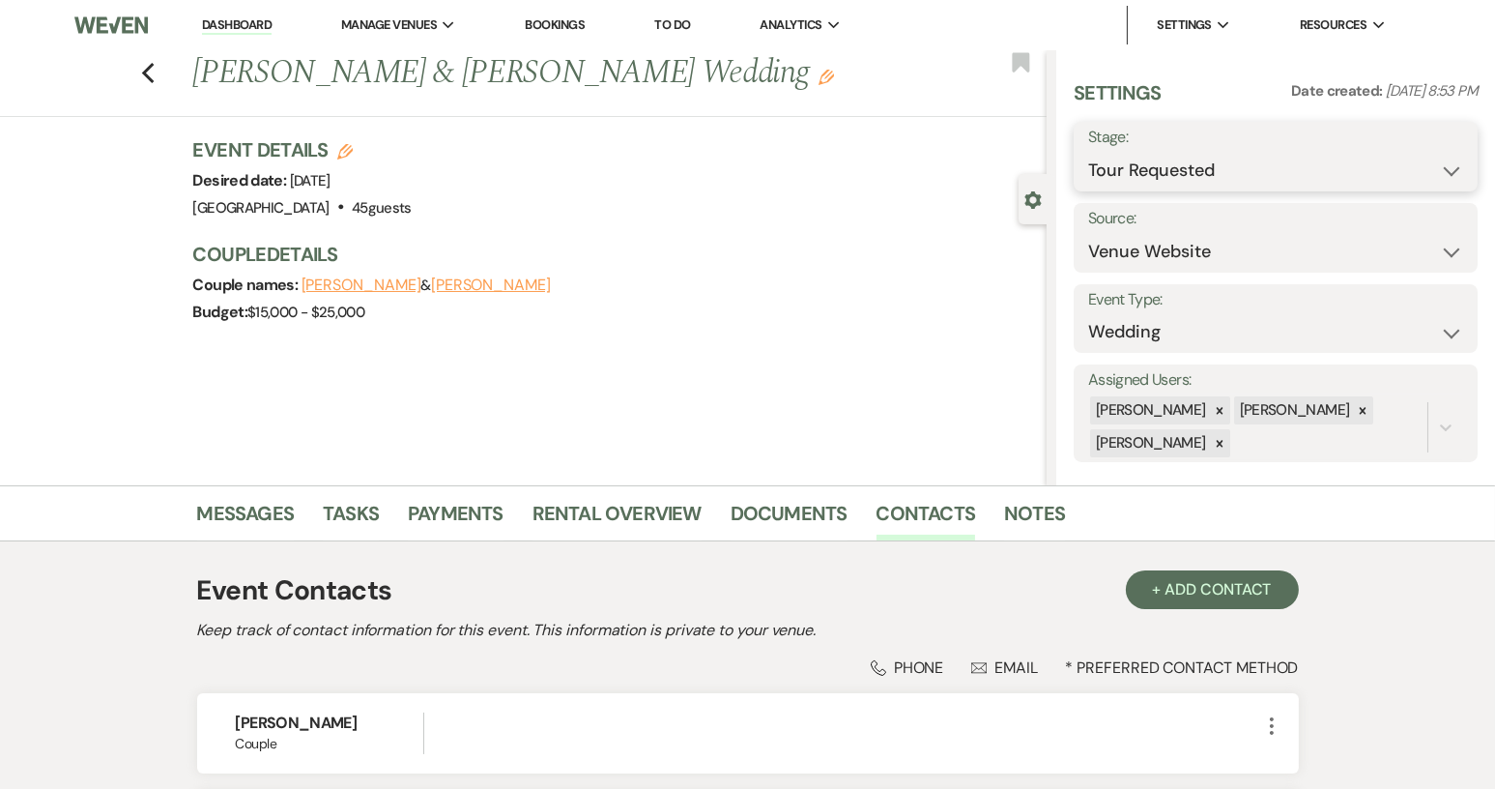
click at [1439, 178] on select "Inquiry Follow Up Tour Requested Tour Confirmed Toured Proposal Sent Booked Lost" at bounding box center [1275, 171] width 375 height 38
select select "4"
click at [1088, 152] on select "Inquiry Follow Up Tour Requested Tour Confirmed Toured Proposal Sent Booked Lost" at bounding box center [1275, 171] width 375 height 38
click at [1395, 155] on button "Save" at bounding box center [1436, 156] width 84 height 39
click at [1035, 516] on link "Notes" at bounding box center [1034, 519] width 61 height 43
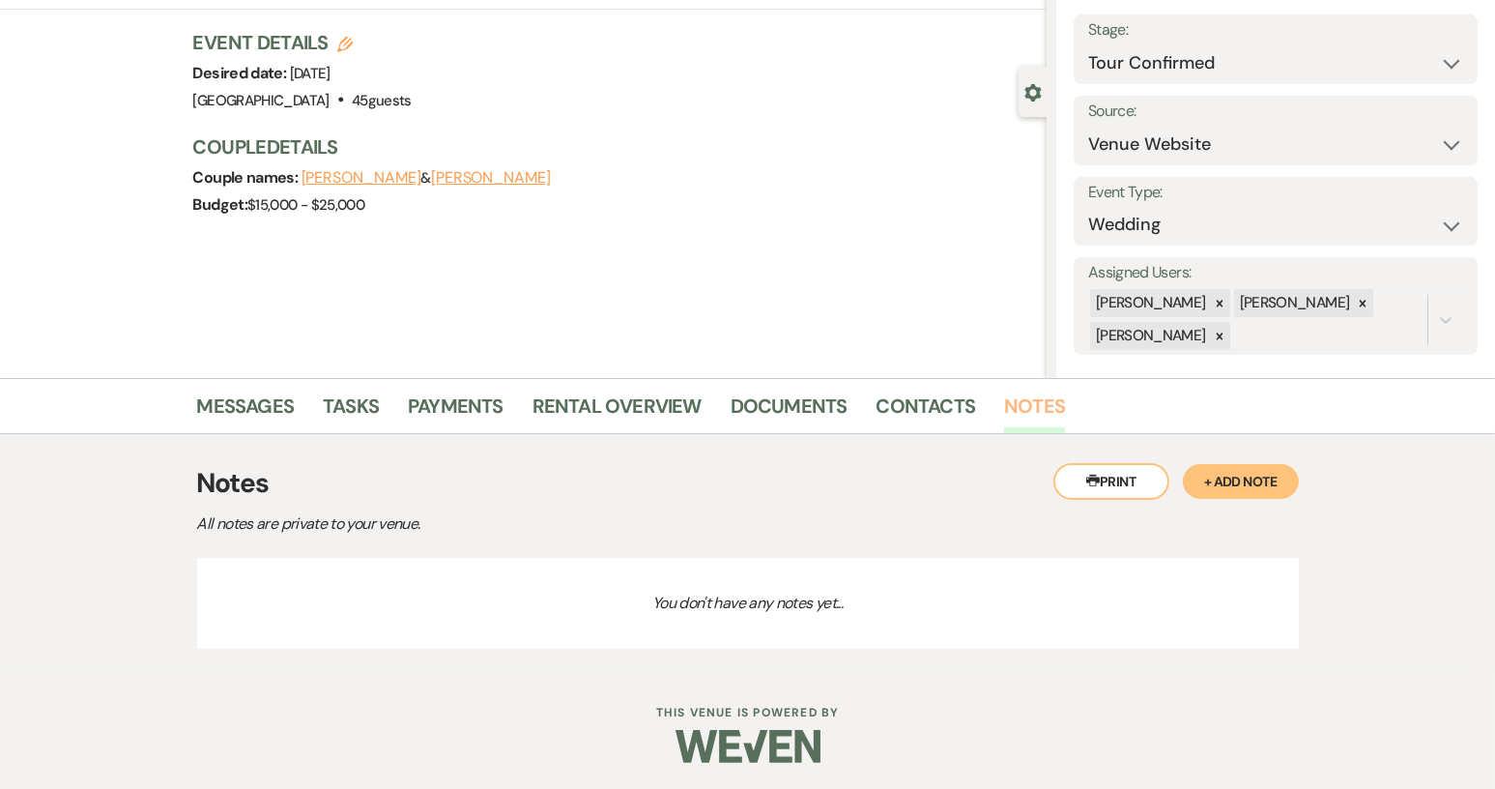
scroll to position [109, 0]
click at [1222, 476] on button "+ Add Note" at bounding box center [1241, 479] width 116 height 35
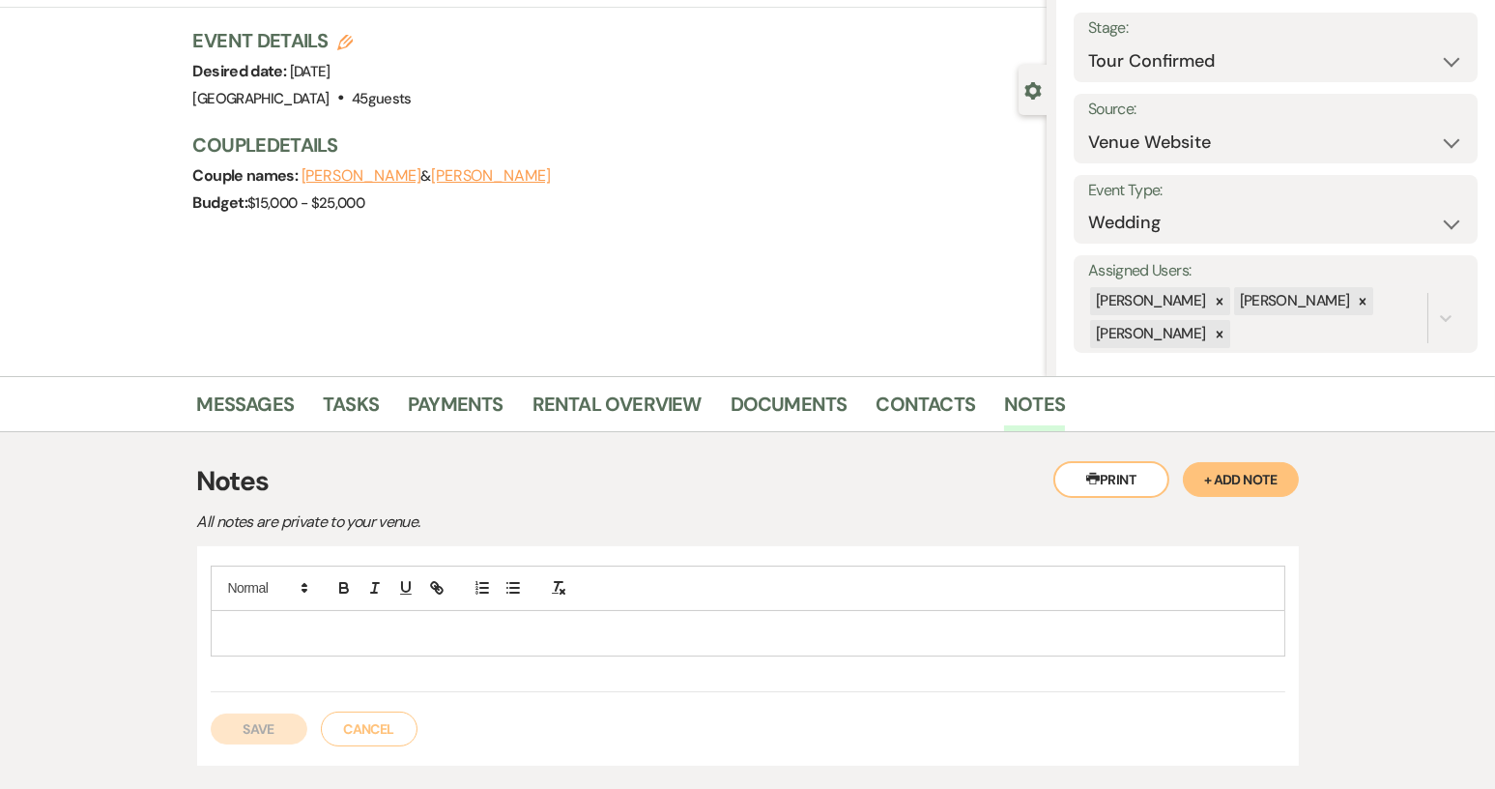
click at [303, 635] on p at bounding box center [748, 632] width 1044 height 21
click at [1227, 485] on button "+ Add Note" at bounding box center [1241, 479] width 116 height 35
click at [273, 735] on button "Save" at bounding box center [259, 728] width 97 height 31
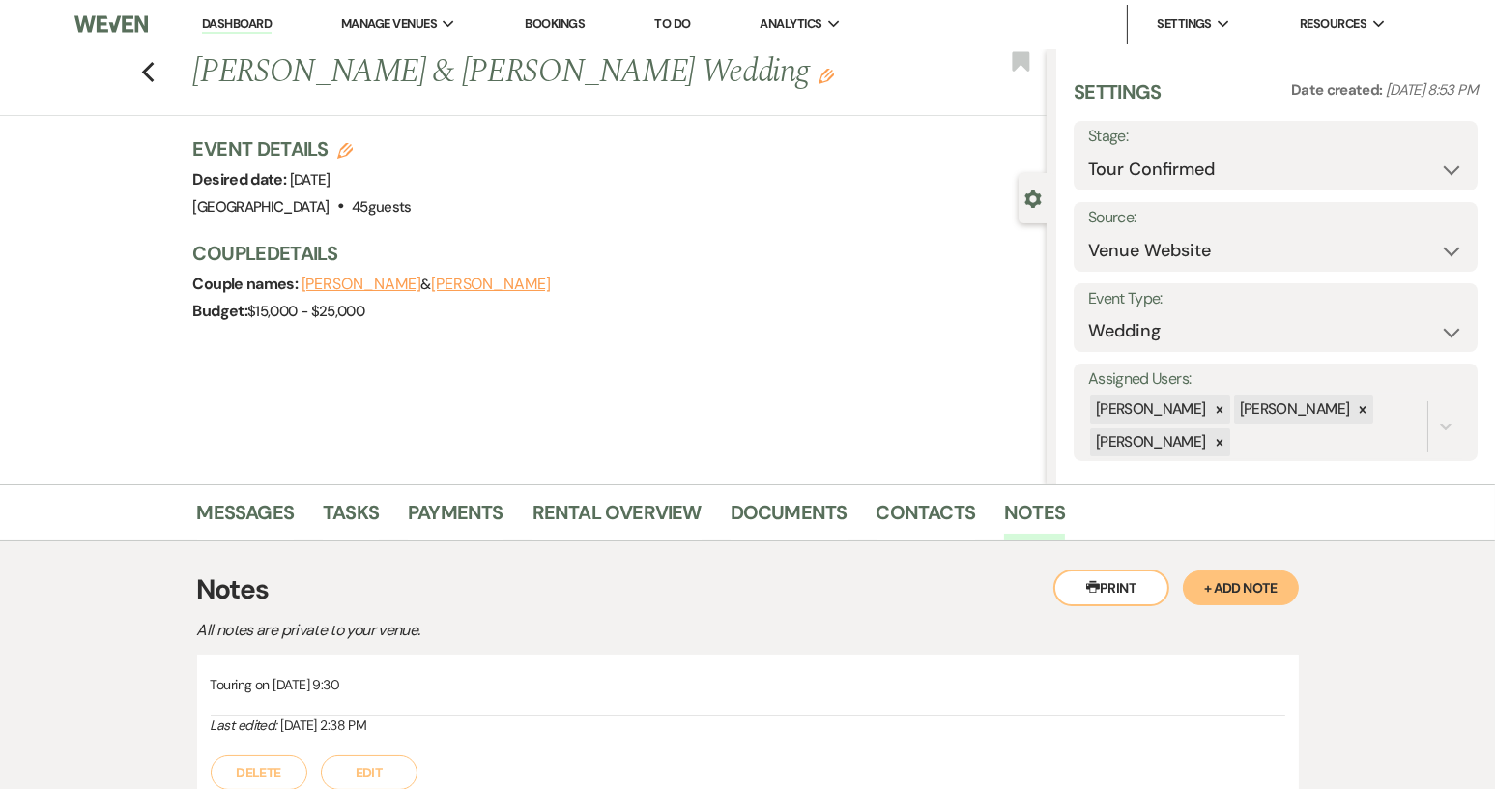
scroll to position [0, 0]
click at [246, 513] on link "Messages" at bounding box center [246, 519] width 98 height 43
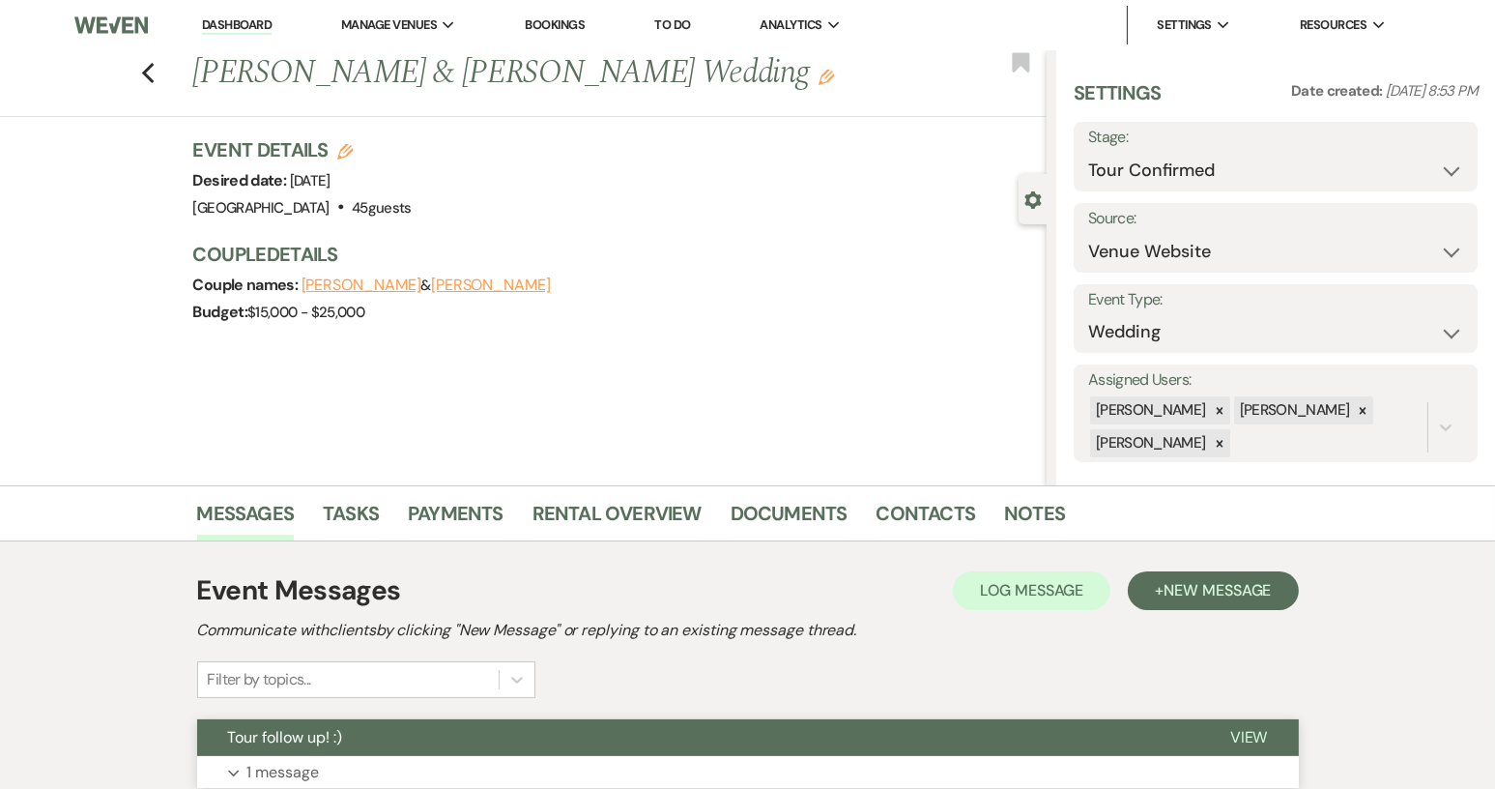
click at [427, 727] on button "Tour follow up! :)" at bounding box center [698, 737] width 1002 height 37
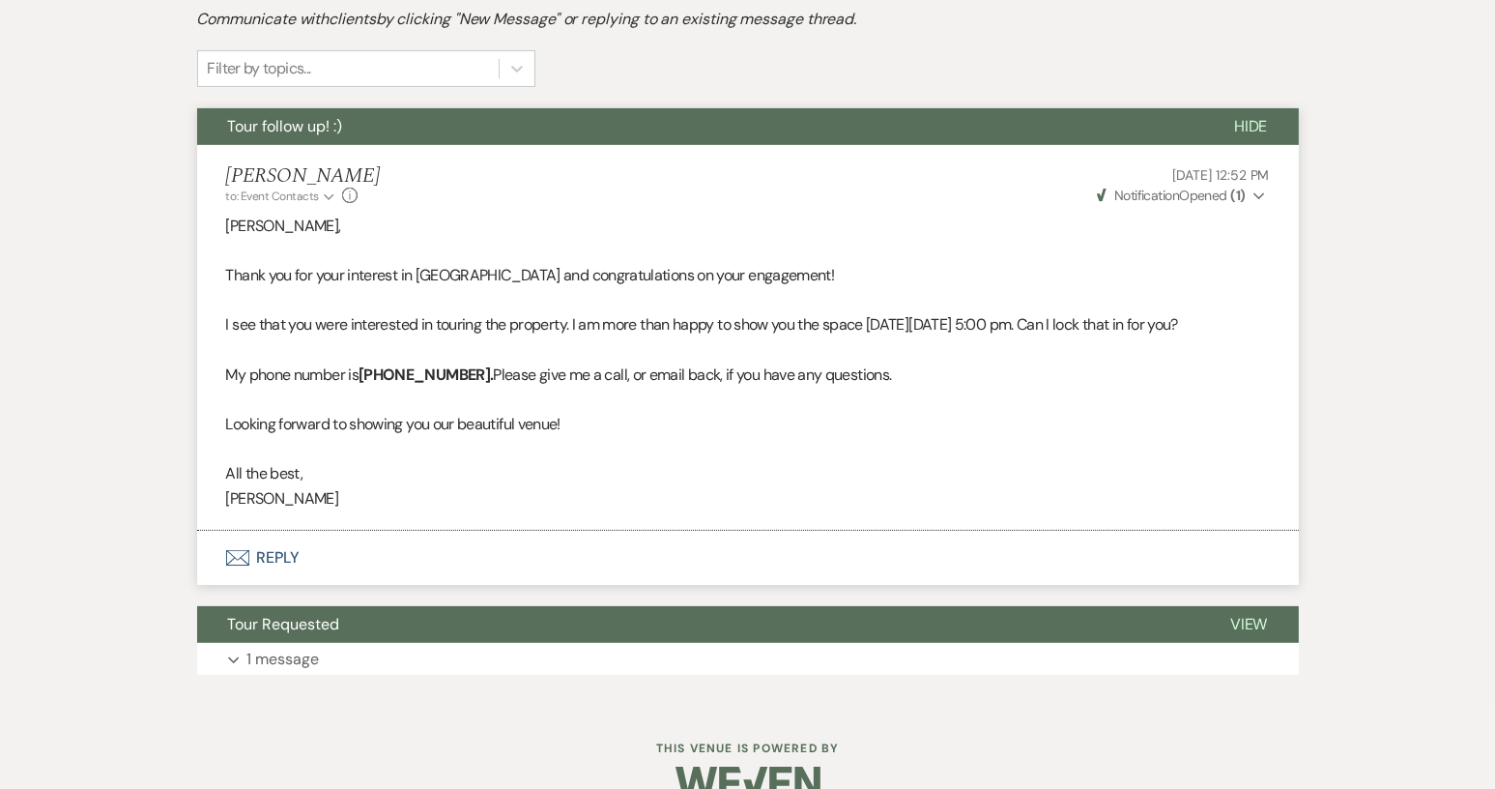
scroll to position [674, 0]
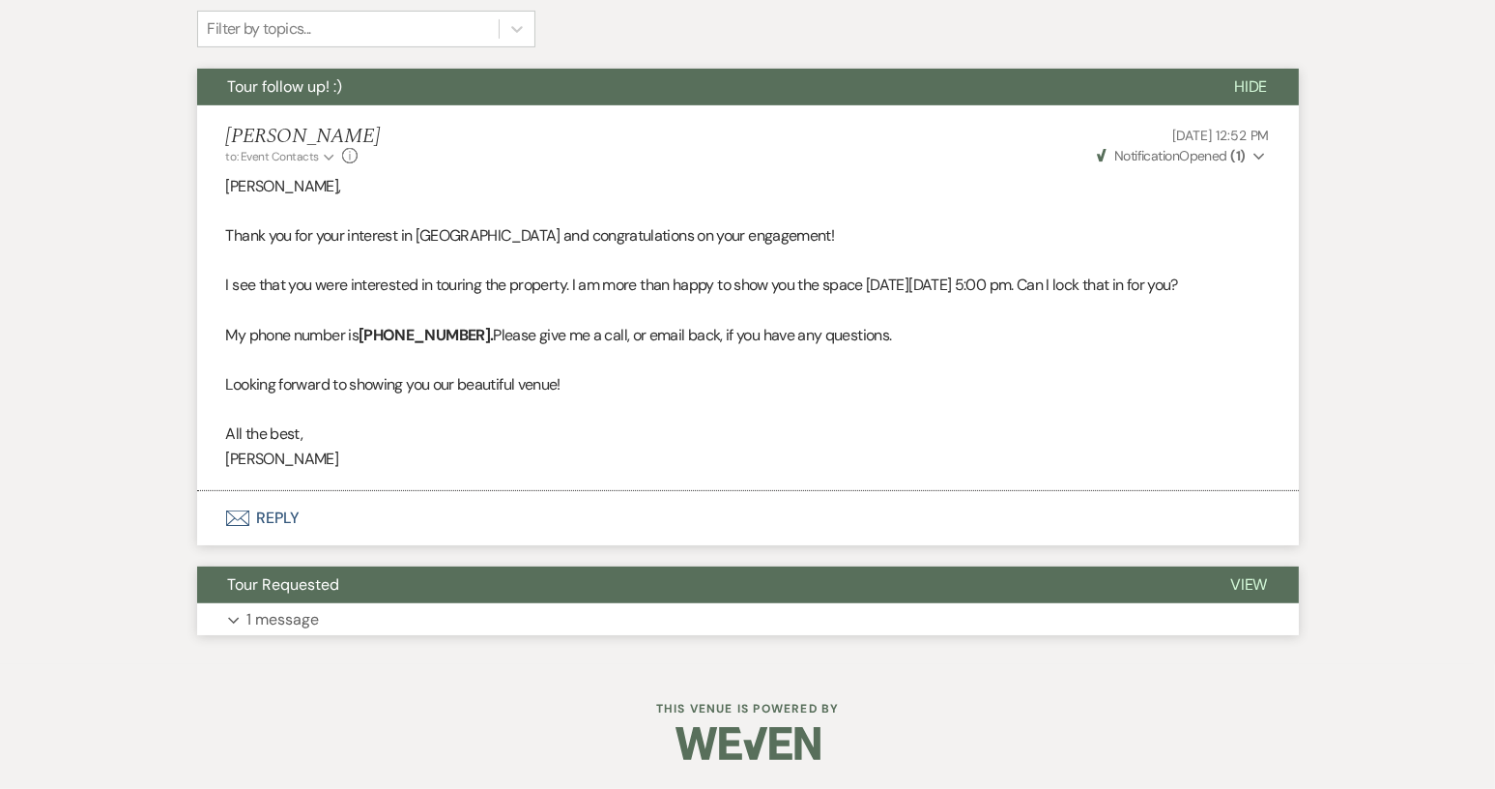
click at [379, 566] on button "Tour Requested" at bounding box center [698, 584] width 1002 height 37
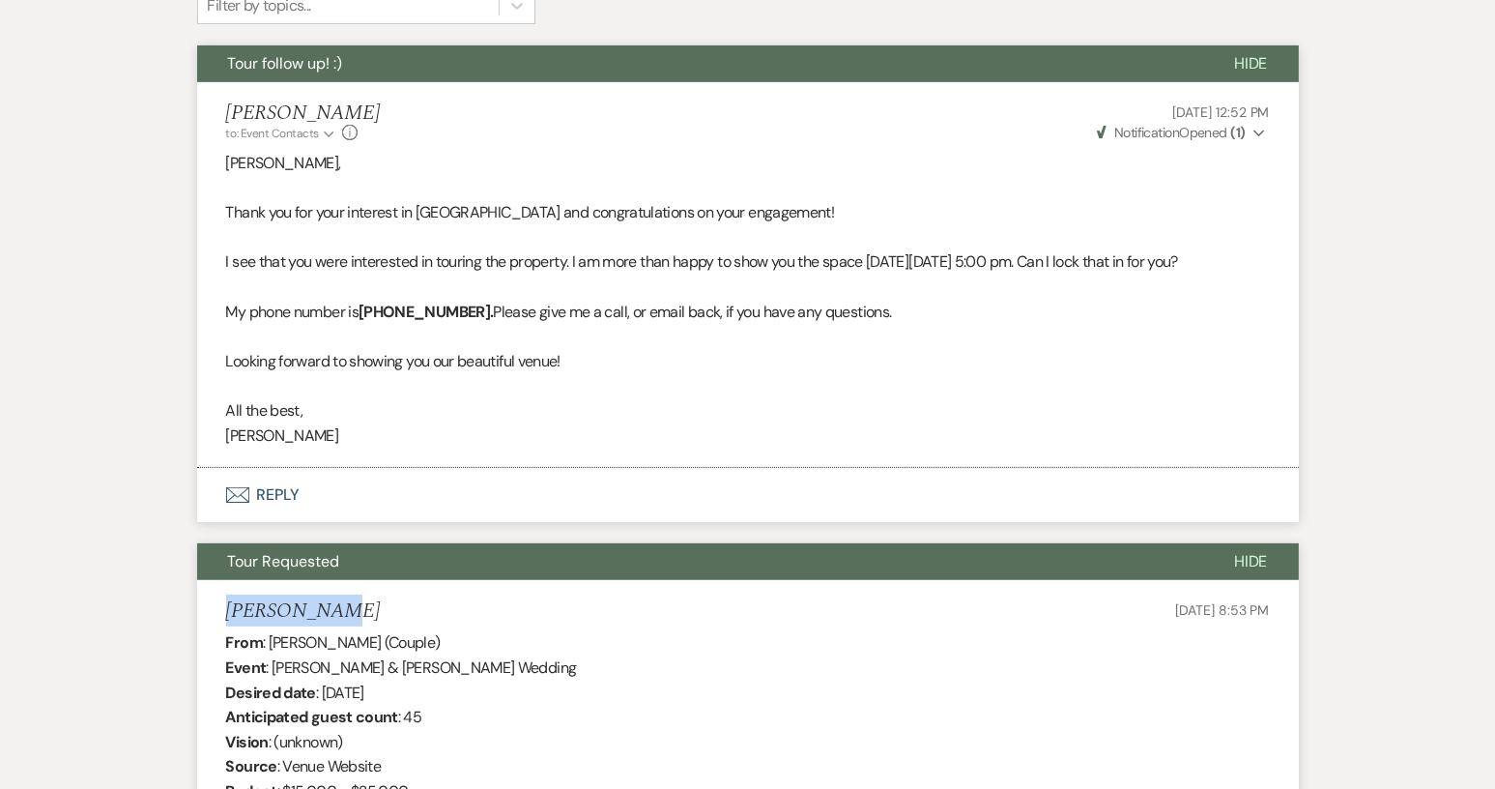
drag, startPoint x: 338, startPoint y: 636, endPoint x: 217, endPoint y: 635, distance: 120.8
click at [217, 635] on li "[PERSON_NAME] [DATE] 8:53 PM From : [PERSON_NAME] (Couple) Event : [PERSON_NAME…" at bounding box center [748, 764] width 1102 height 368
copy h5 "[PERSON_NAME]"
